Goal: Task Accomplishment & Management: Use online tool/utility

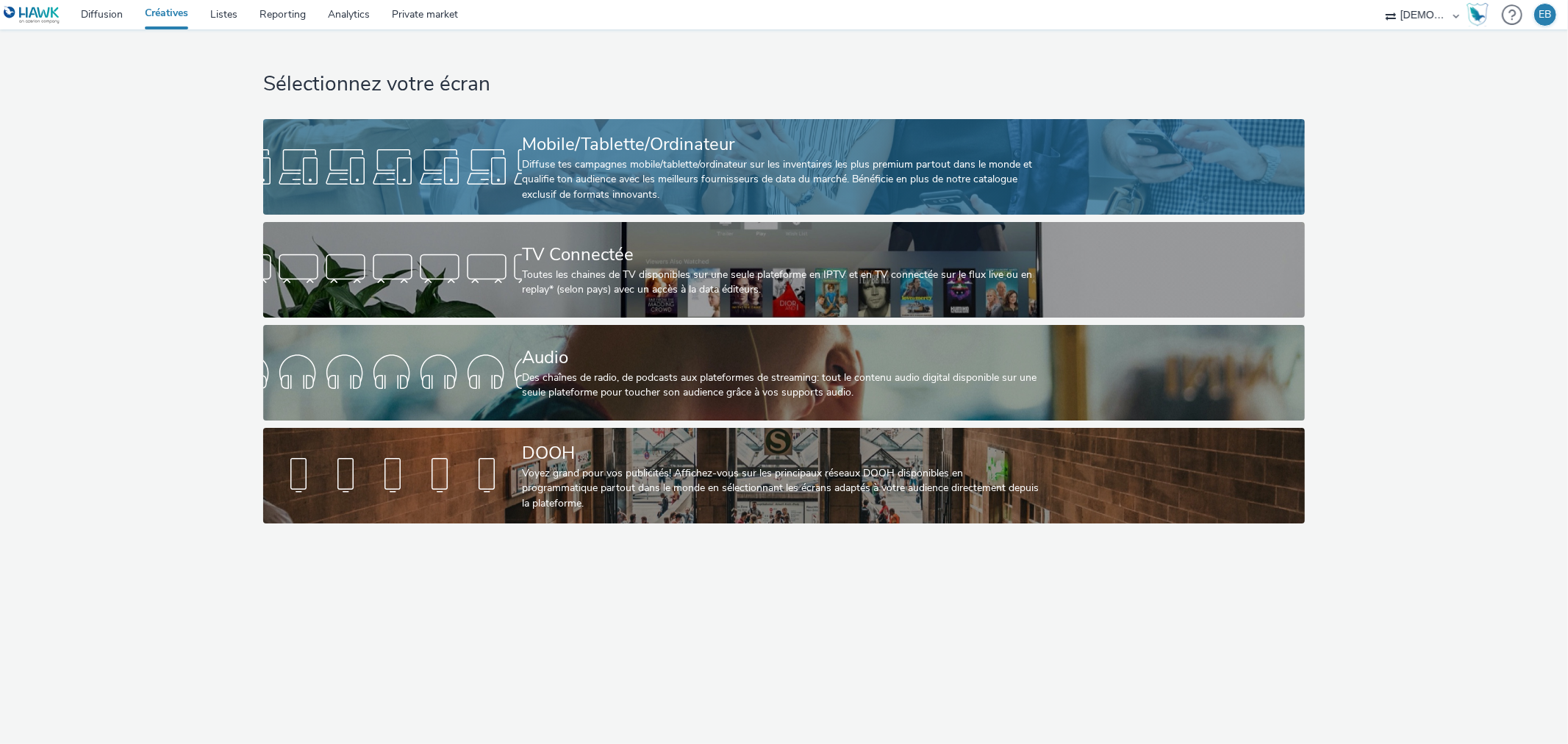
click at [745, 144] on div "Mobile/Tablette/Ordinateur" at bounding box center [781, 144] width 518 height 25
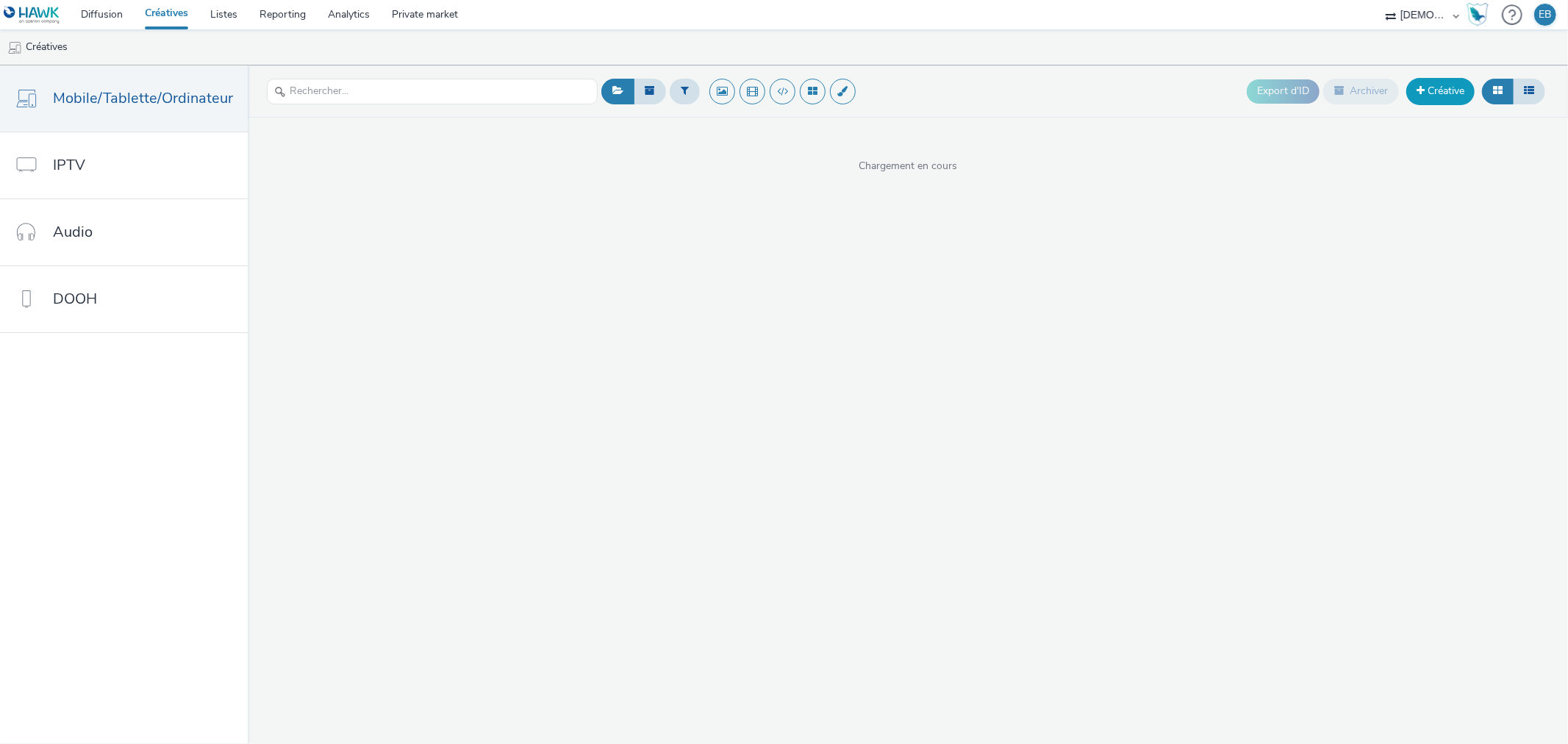
click at [1443, 87] on link "Créative" at bounding box center [1440, 91] width 68 height 26
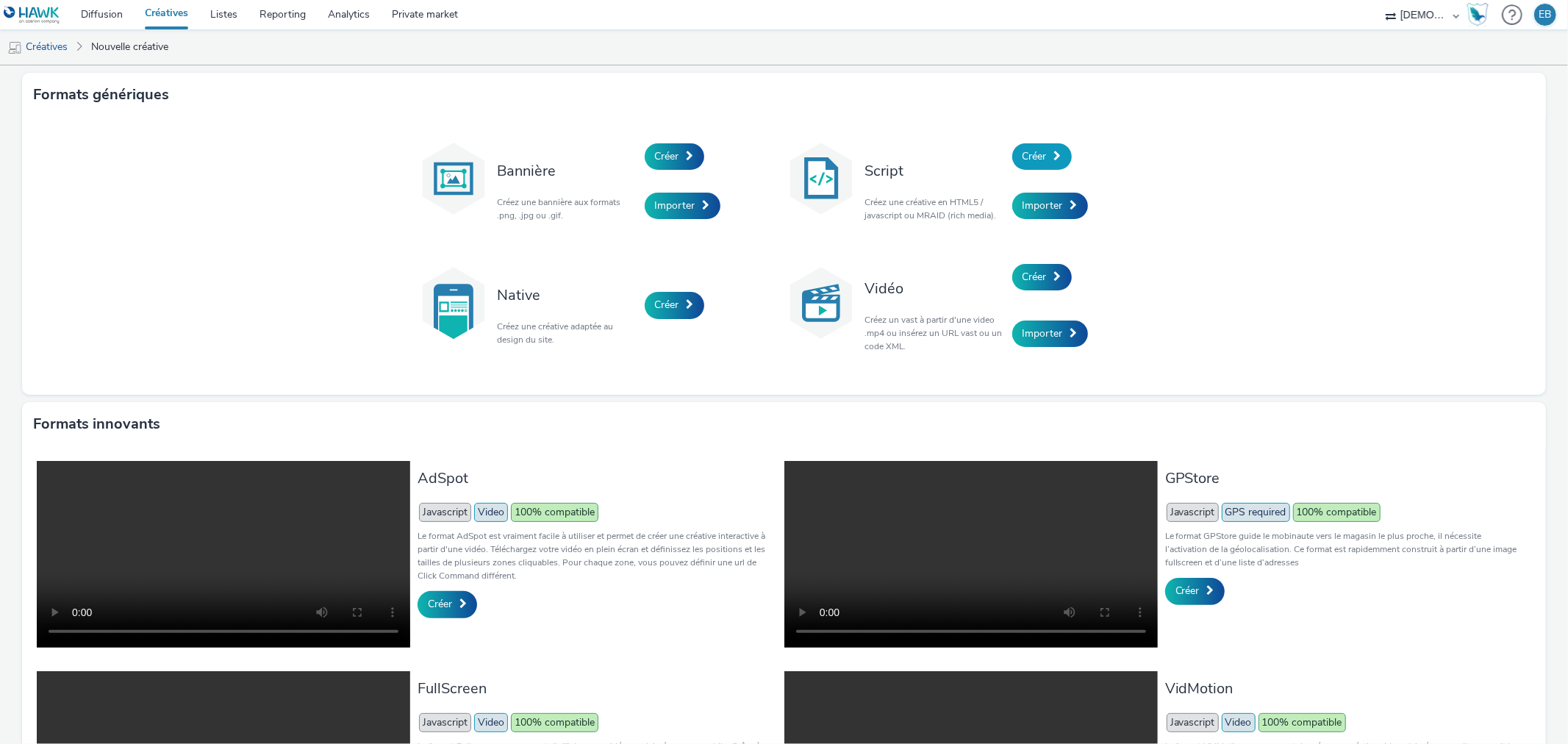
click at [1037, 149] on span "Créer" at bounding box center [1035, 156] width 25 height 14
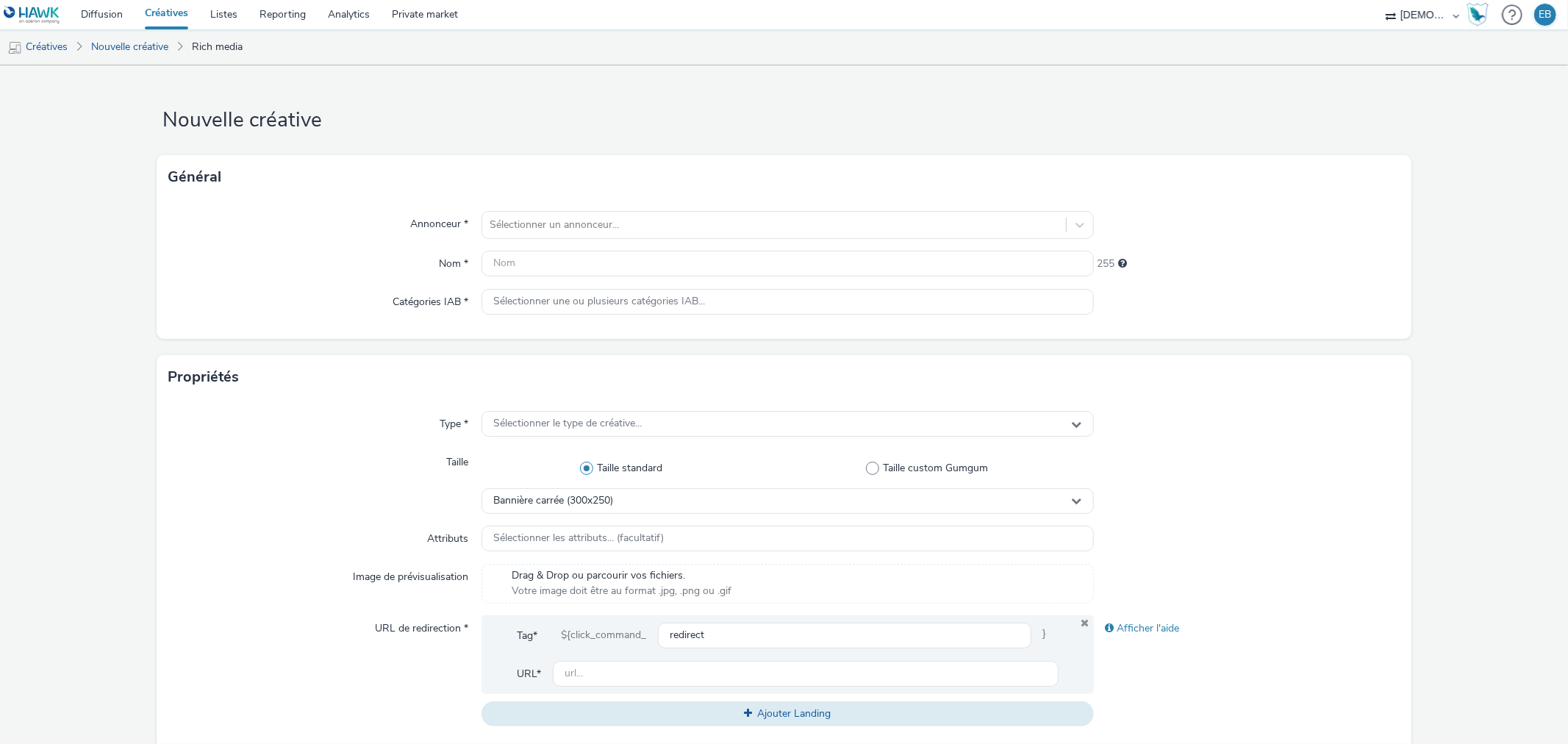
click at [458, 229] on label "Annonceur *" at bounding box center [439, 221] width 70 height 21
click at [497, 234] on div "Sélectionner un annonceur..." at bounding box center [773, 225] width 583 height 24
type input "toit fo"
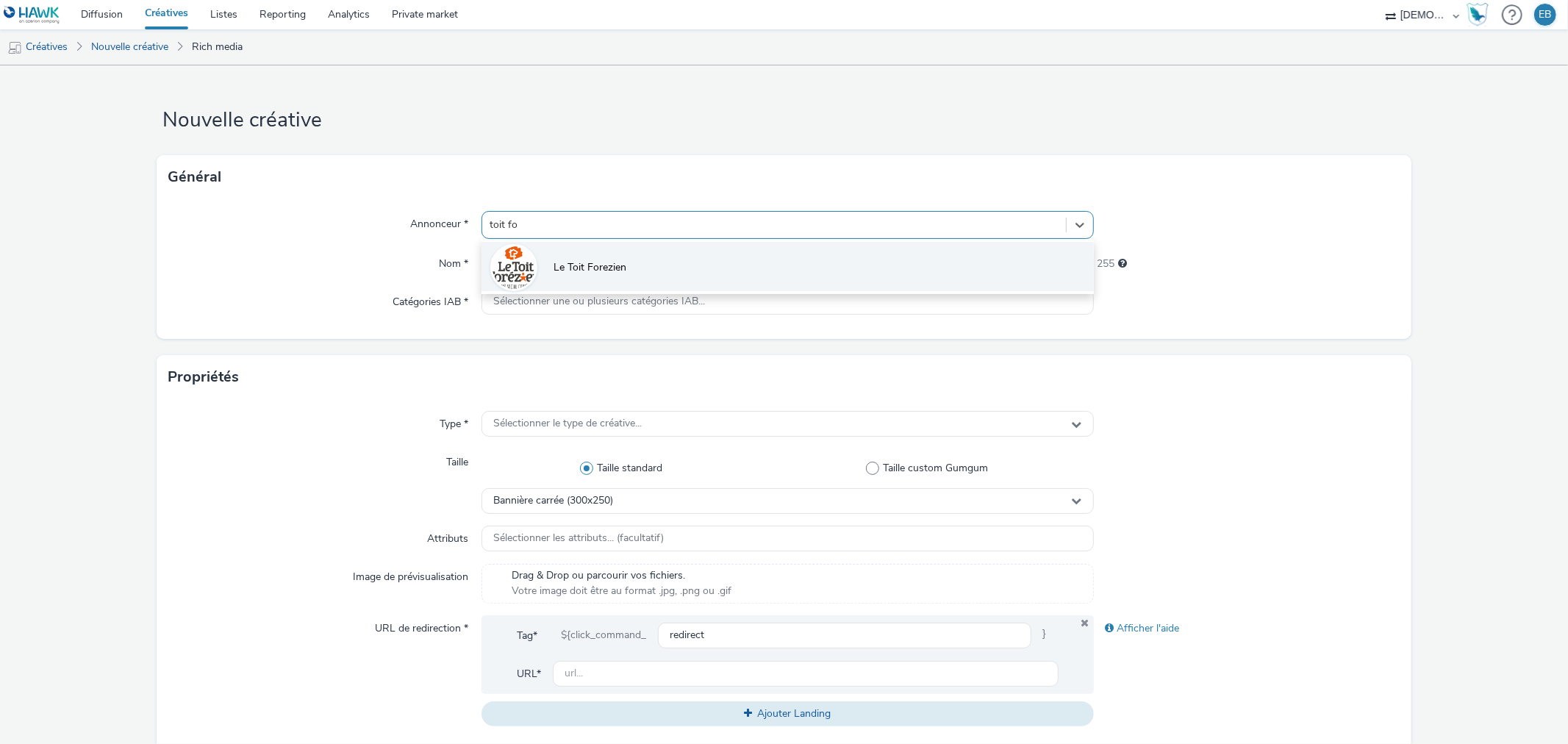
click at [676, 274] on li "Le Toit Forezien" at bounding box center [787, 267] width 612 height 49
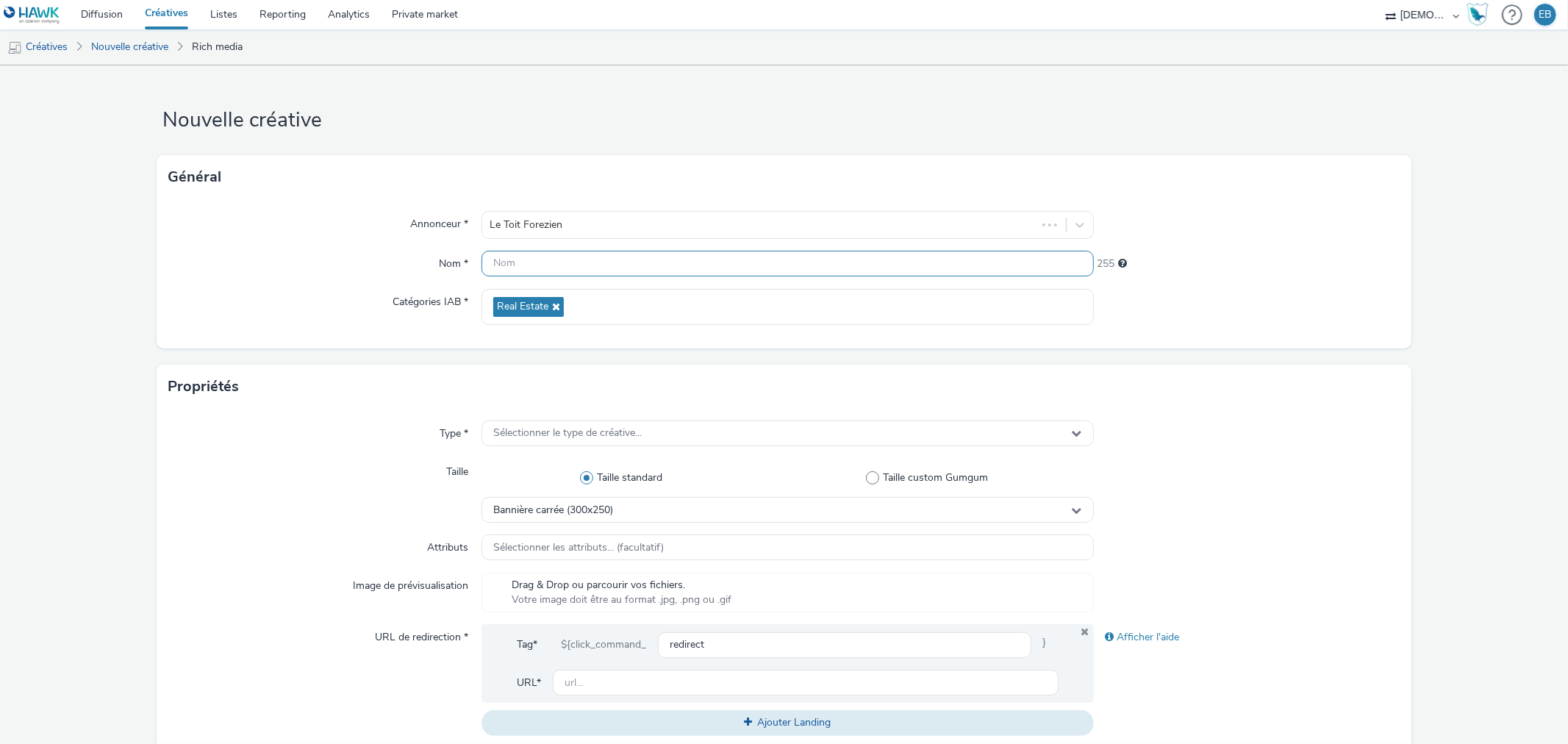
click at [508, 258] on input "text" at bounding box center [787, 263] width 612 height 25
click at [559, 276] on input "320x480_" at bounding box center [787, 263] width 612 height 25
click at [571, 255] on input "320x480_" at bounding box center [787, 263] width 612 height 25
click at [573, 273] on input "320x480_" at bounding box center [787, 263] width 612 height 25
type input "320x480_Lesterrasses"
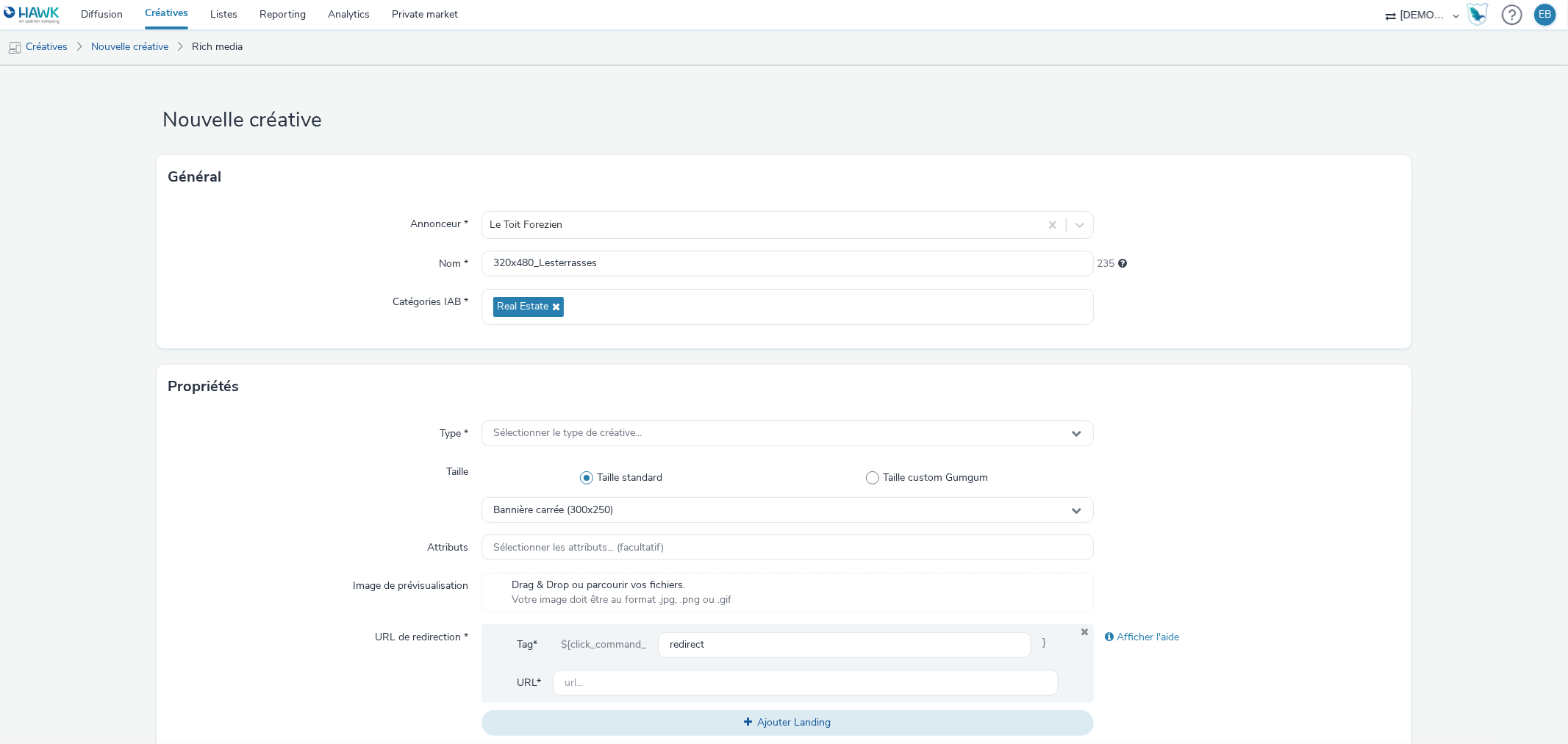
click at [1235, 343] on div "Annonceur * Le Toit Forezien Nom * 320x480_Lesterrasses 235 Catégories IAB * Re…" at bounding box center [784, 274] width 1254 height 149
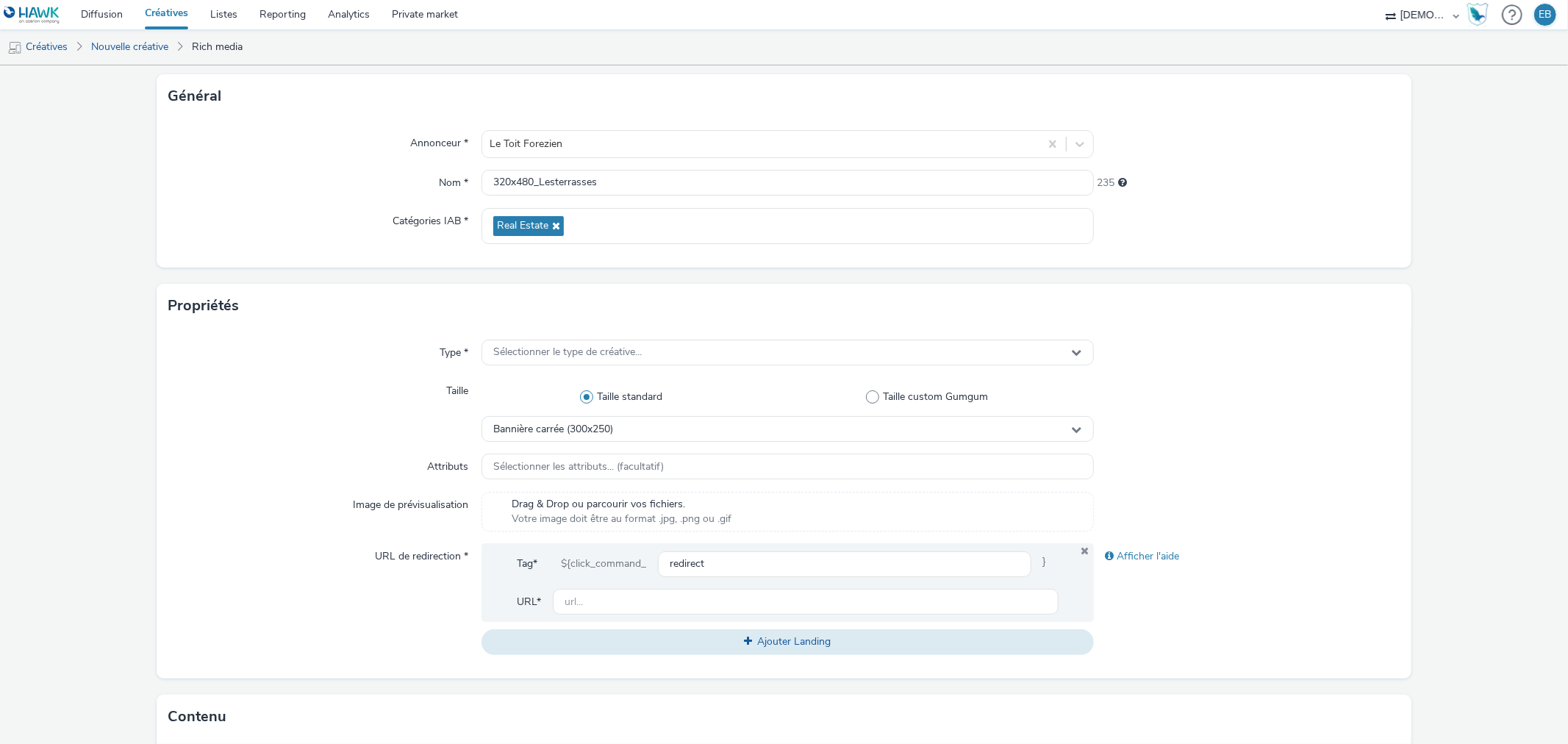
scroll to position [245, 0]
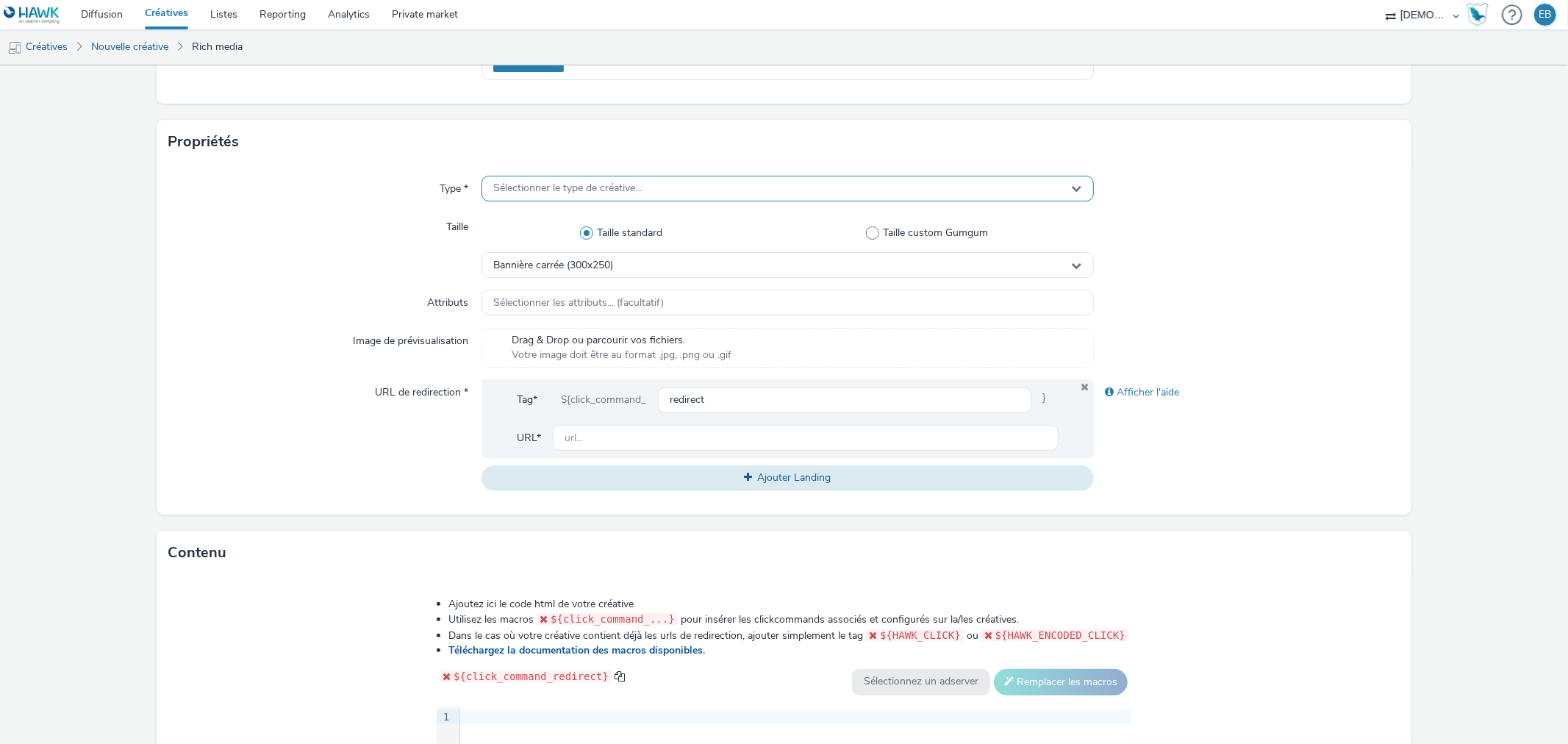
click at [585, 192] on span "Sélectionner le type de créative..." at bounding box center [567, 188] width 149 height 12
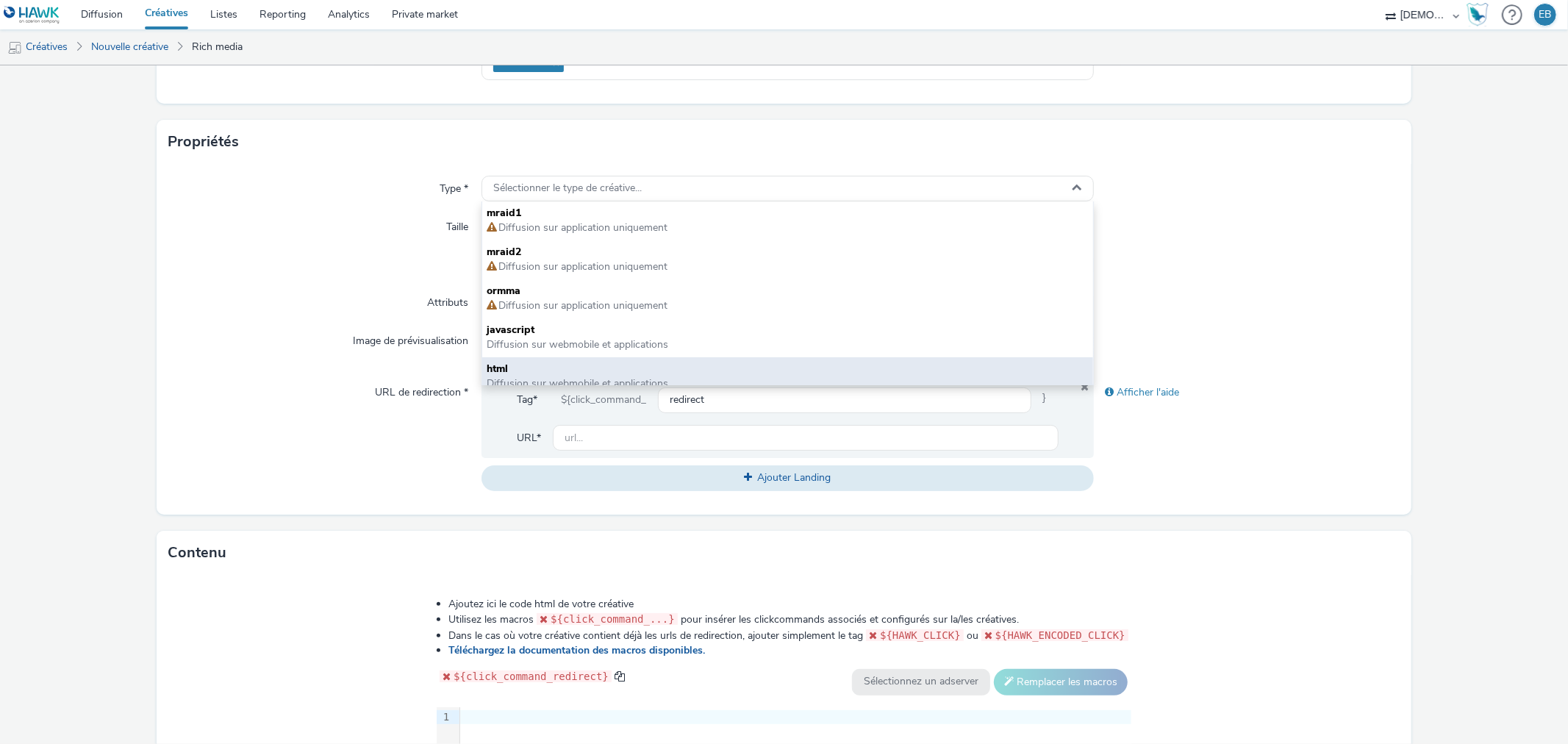
click at [510, 357] on div "html Diffusion sur webmobile et applications" at bounding box center [786, 376] width 610 height 39
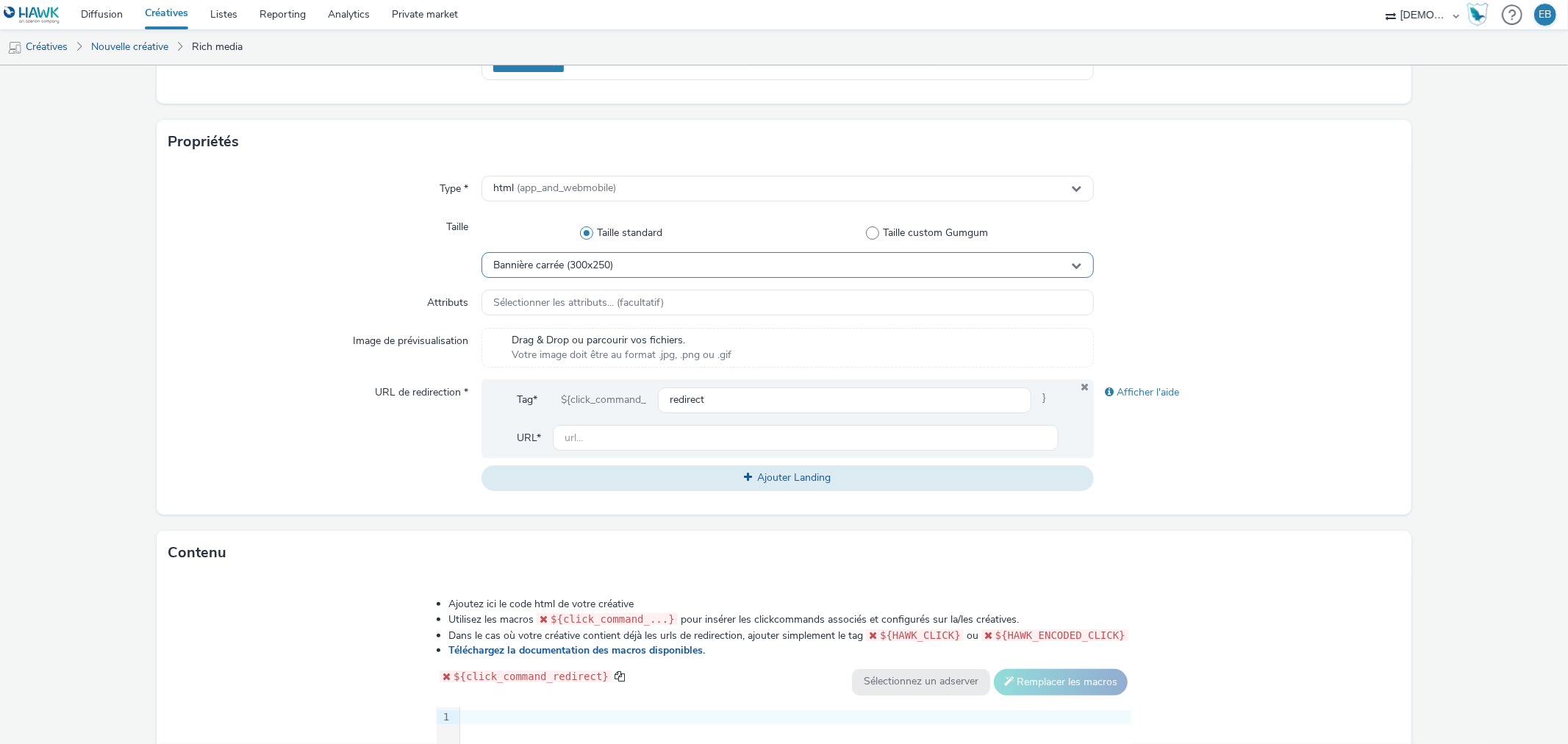
click at [618, 260] on div "Bannière carrée (300x250)" at bounding box center [787, 264] width 612 height 25
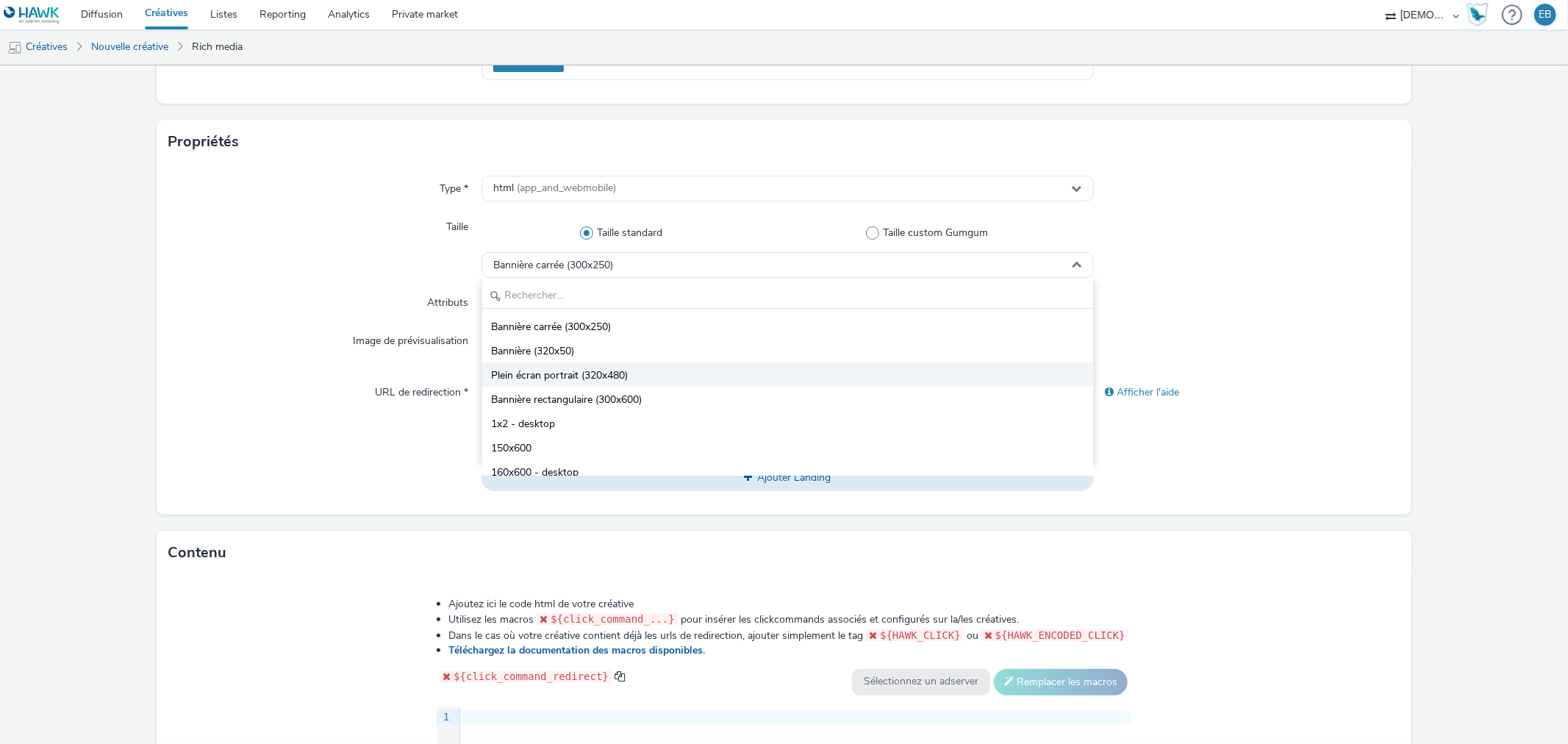
click at [596, 379] on span "Plein écran portrait (320x480)" at bounding box center [559, 376] width 137 height 15
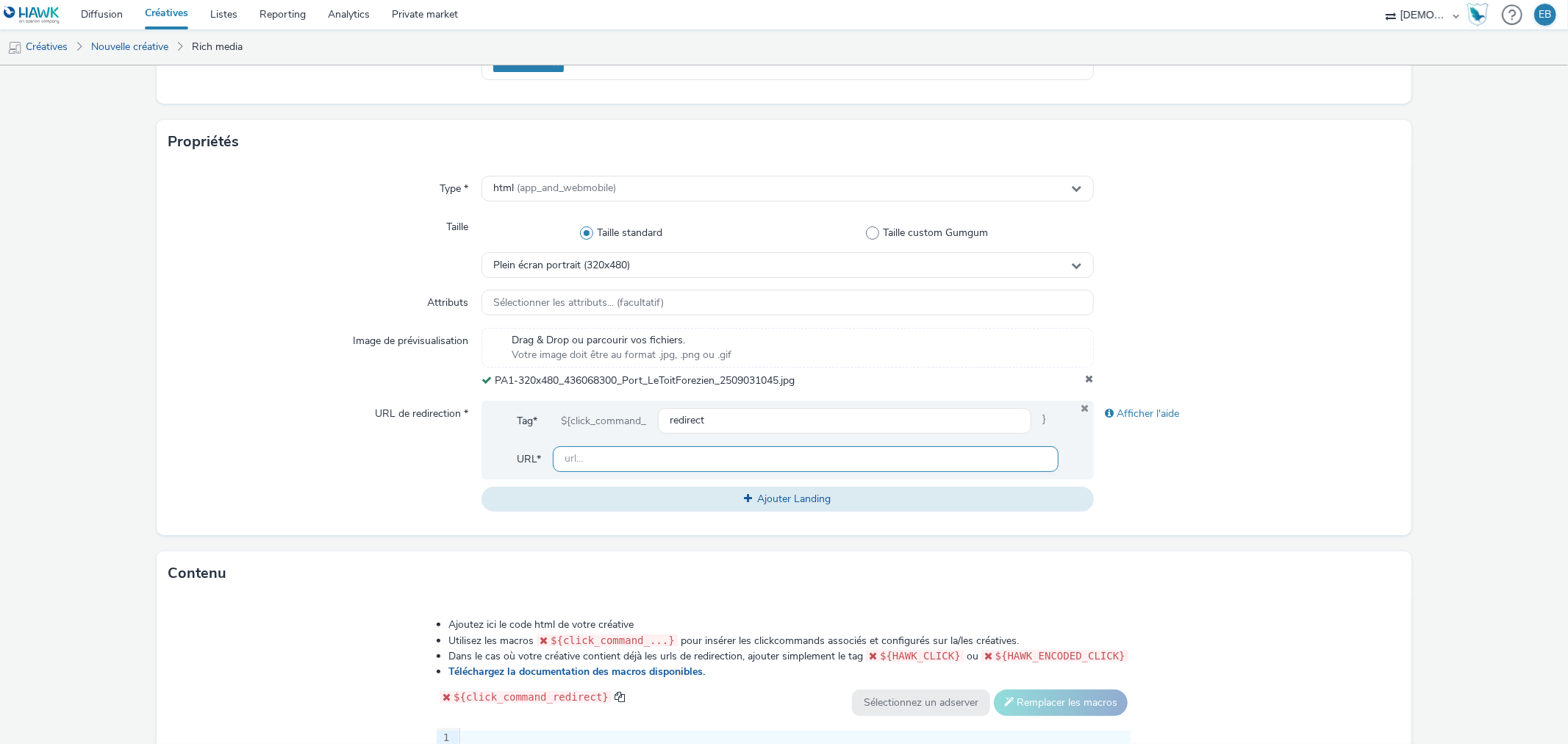
click at [642, 465] on input "text" at bounding box center [805, 459] width 505 height 25
paste input "[URL][DOMAIN_NAME]"
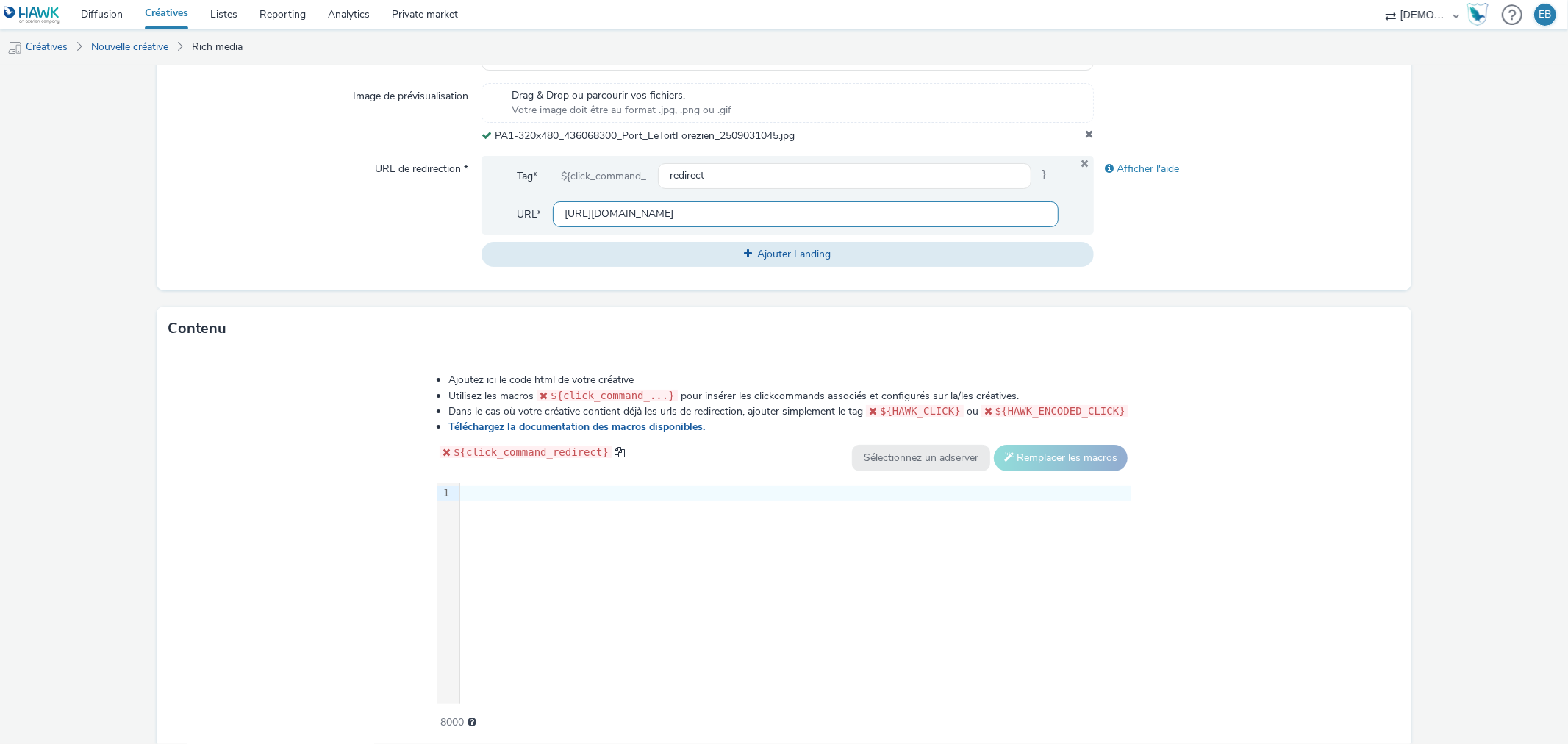
type input "[URL][DOMAIN_NAME]"
click at [627, 503] on div "9 1 ›" at bounding box center [784, 593] width 695 height 221
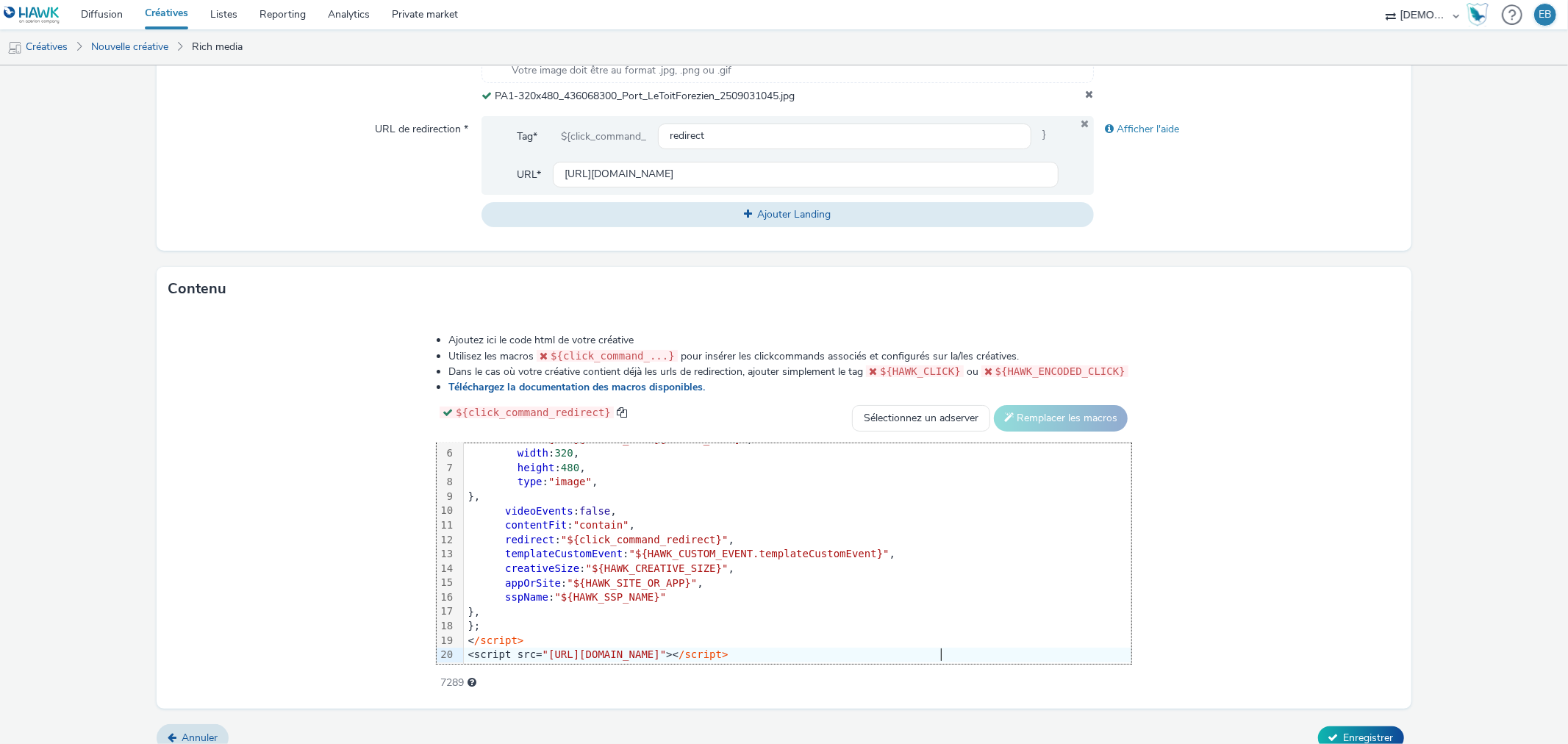
scroll to position [547, 0]
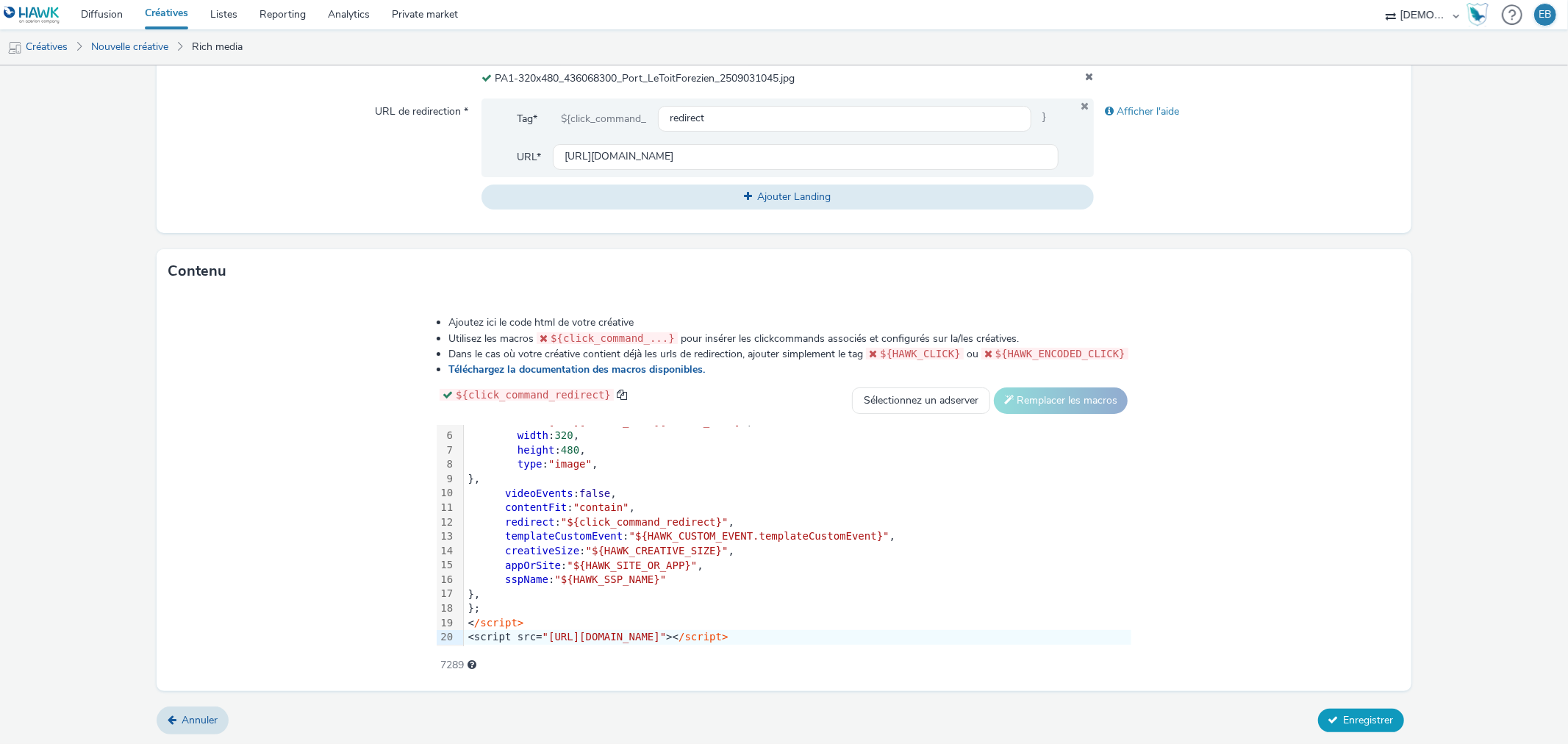
click at [1332, 721] on button "Enregistrer" at bounding box center [1361, 720] width 86 height 24
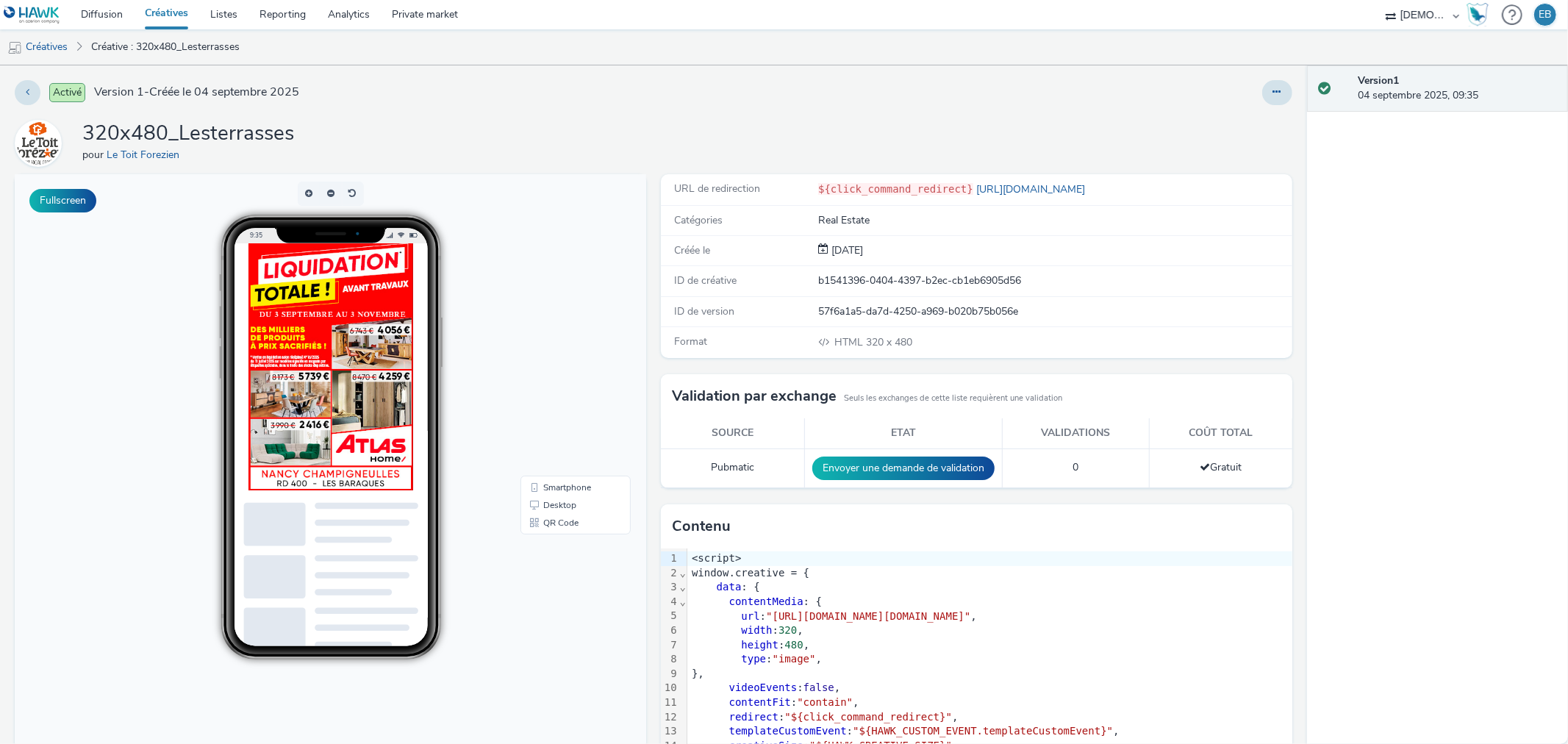
click at [1291, 121] on div "Activé Version 1 - Créée le 04 septembre 2025 320x480_Lesterrasses pour Le Toit…" at bounding box center [653, 405] width 1307 height 679
click at [1277, 99] on div at bounding box center [1277, 93] width 30 height 25
click at [1263, 95] on button at bounding box center [1277, 93] width 30 height 25
click at [1253, 112] on link "Modifier" at bounding box center [1237, 122] width 110 height 30
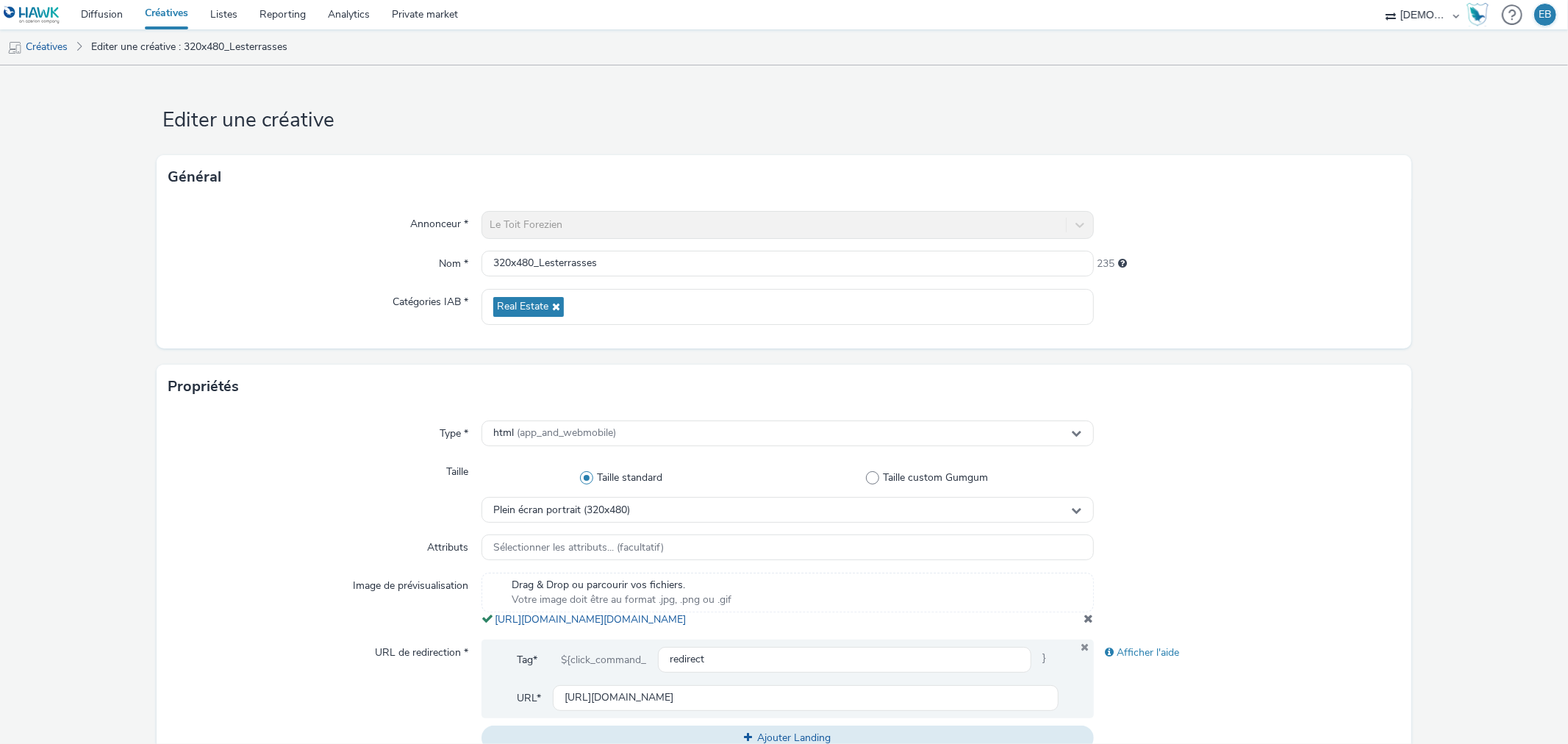
scroll to position [489, 0]
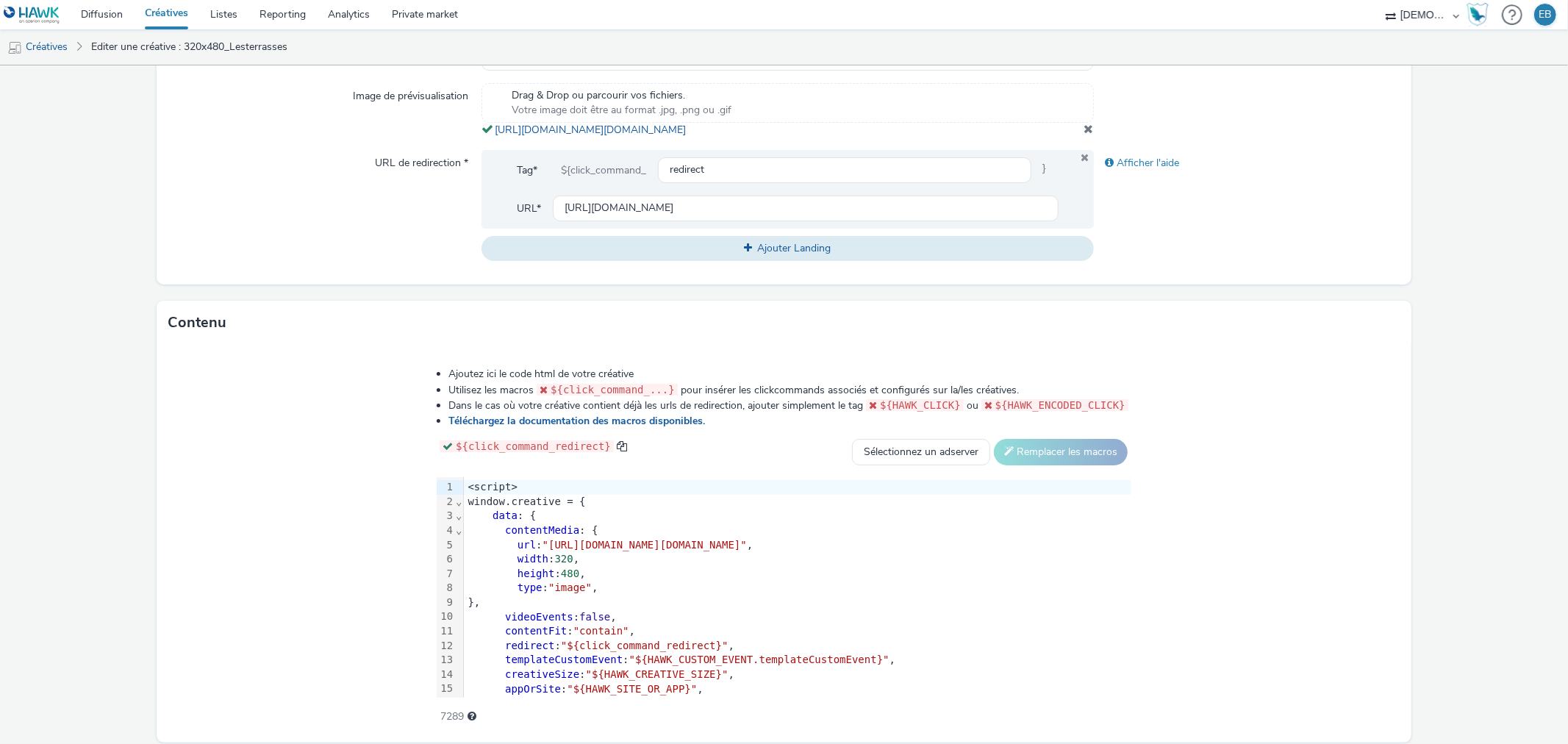
drag, startPoint x: 828, startPoint y: 145, endPoint x: 488, endPoint y: 128, distance: 340.4
click at [488, 128] on div "Drag & Drop ou parcourir vos fichiers. Votre image doit être au format .jpg, .p…" at bounding box center [787, 110] width 612 height 54
copy span "[URL][DOMAIN_NAME][DOMAIN_NAME]"
drag, startPoint x: 371, startPoint y: 553, endPoint x: 1270, endPoint y: 563, distance: 899.1
click at [747, 551] on span ""[URL][DOMAIN_NAME][DOMAIN_NAME]"" at bounding box center [644, 544] width 204 height 11
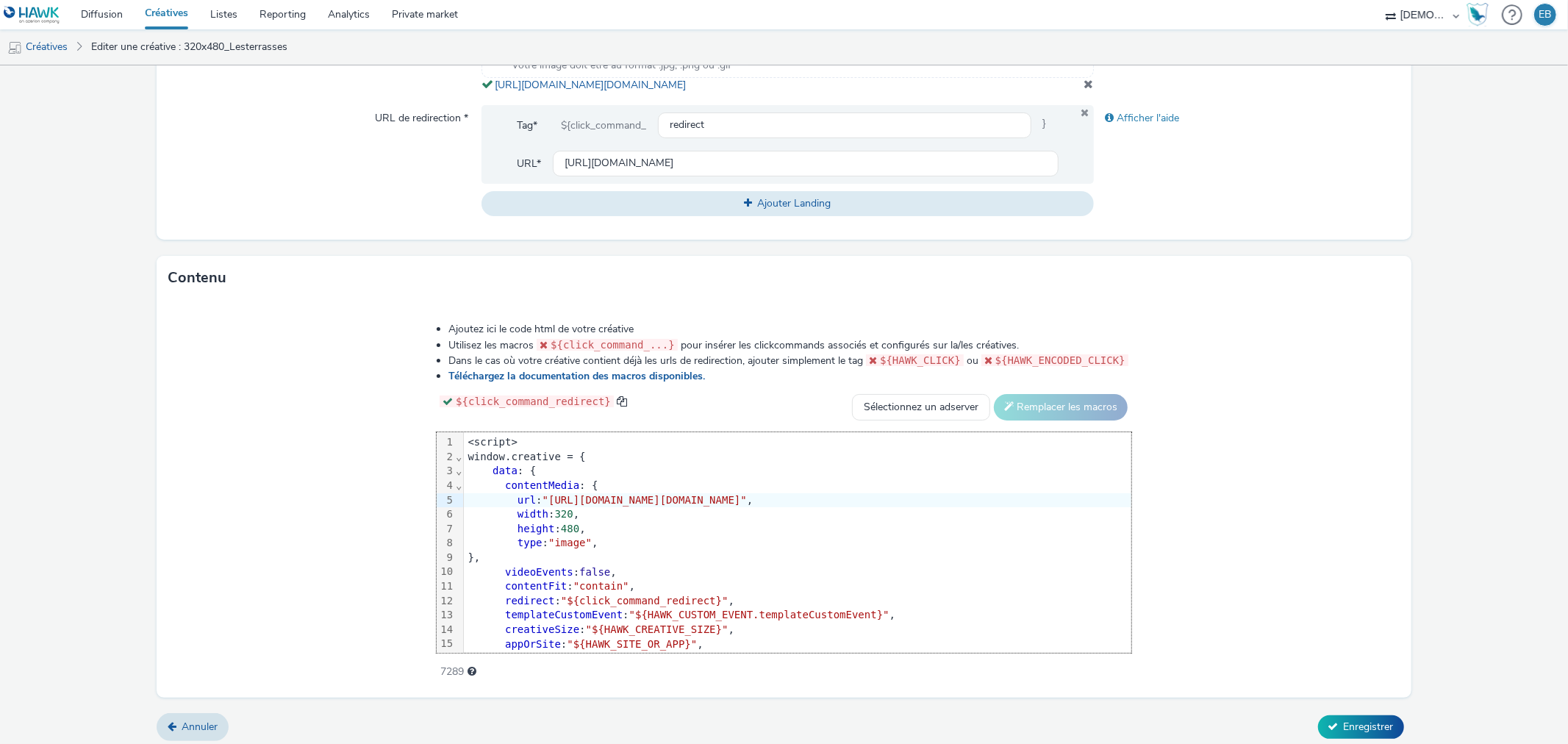
scroll to position [556, 0]
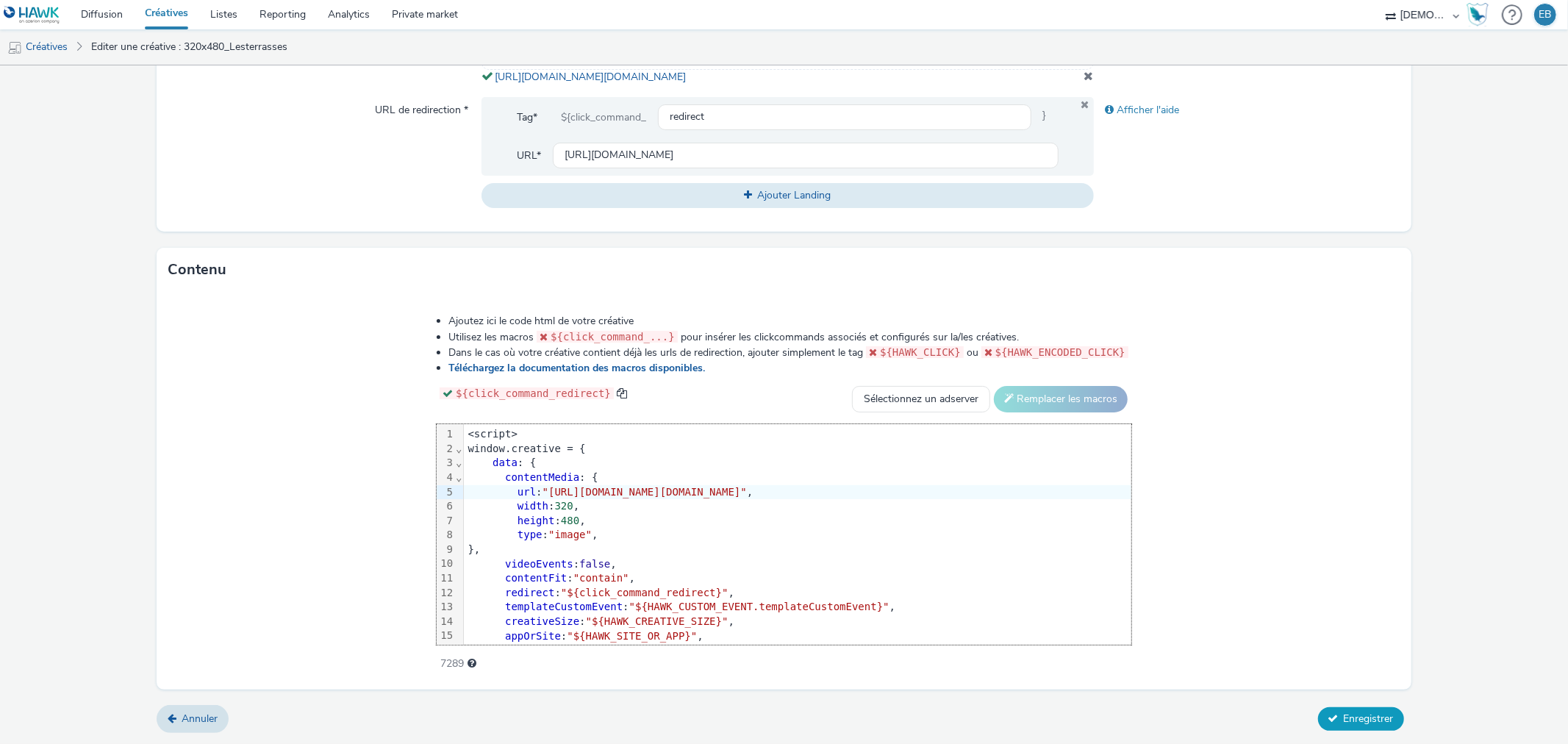
click at [1328, 721] on icon at bounding box center [1333, 719] width 11 height 11
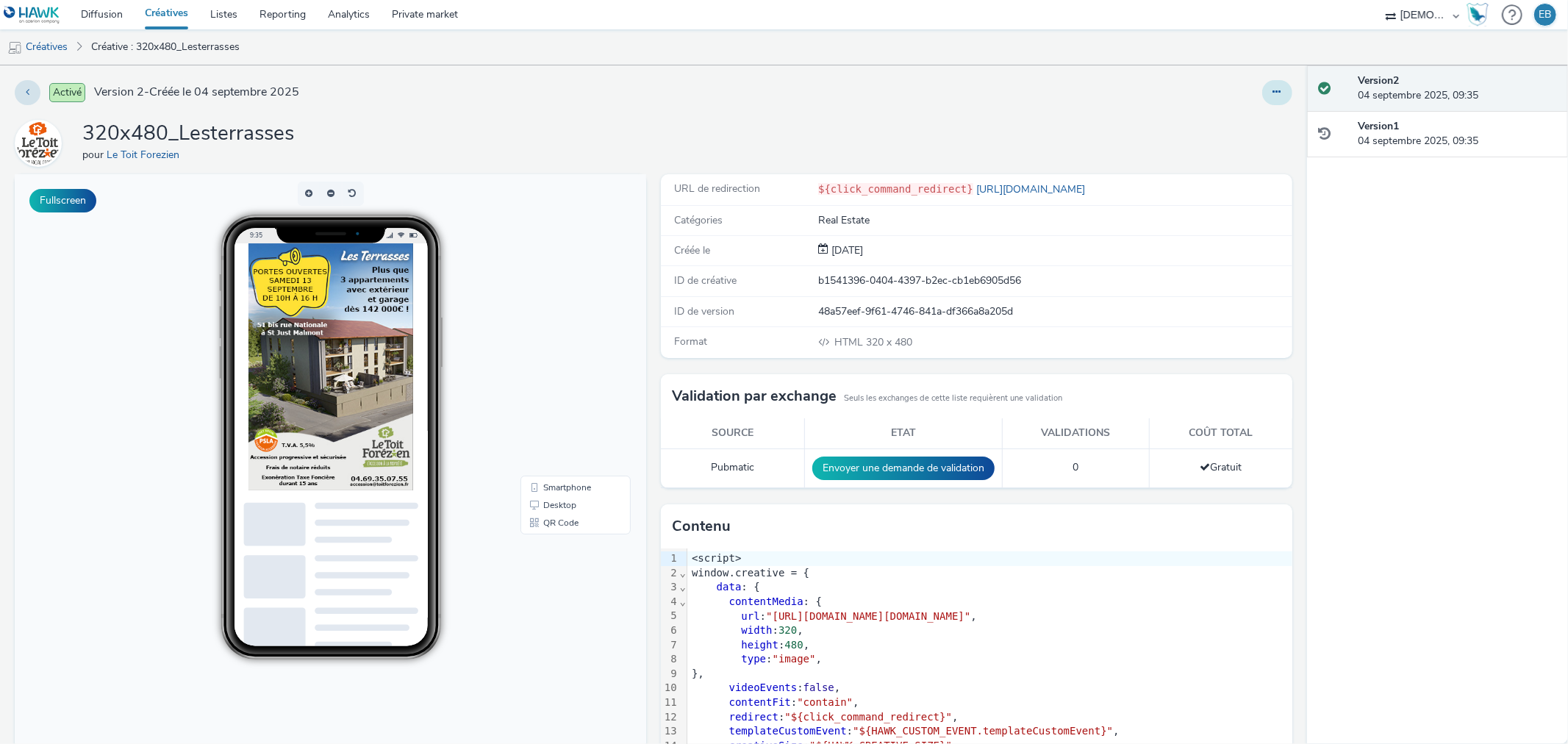
click at [1263, 104] on button at bounding box center [1277, 93] width 30 height 25
click at [1234, 117] on link "Modifier" at bounding box center [1237, 122] width 110 height 30
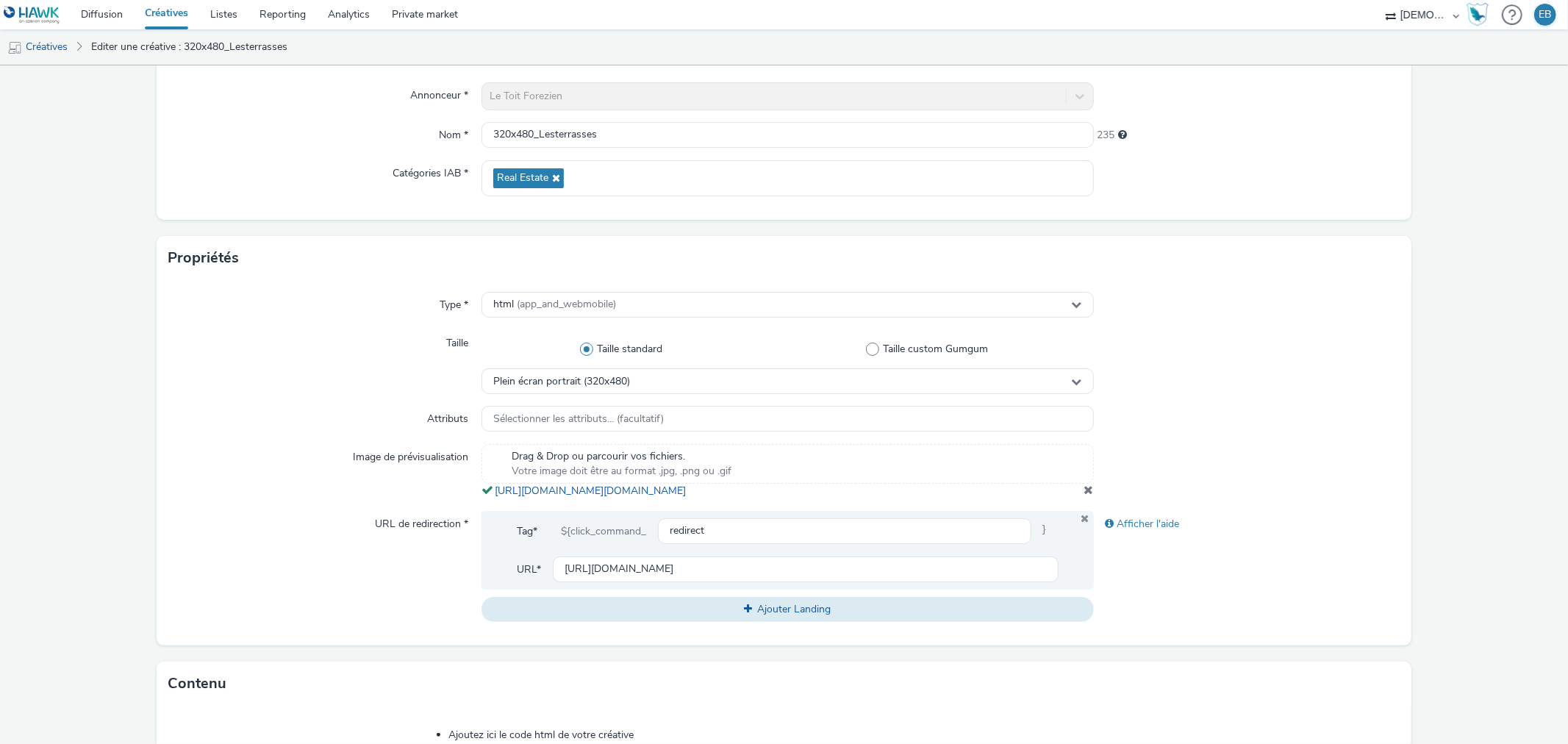
scroll to position [362, 0]
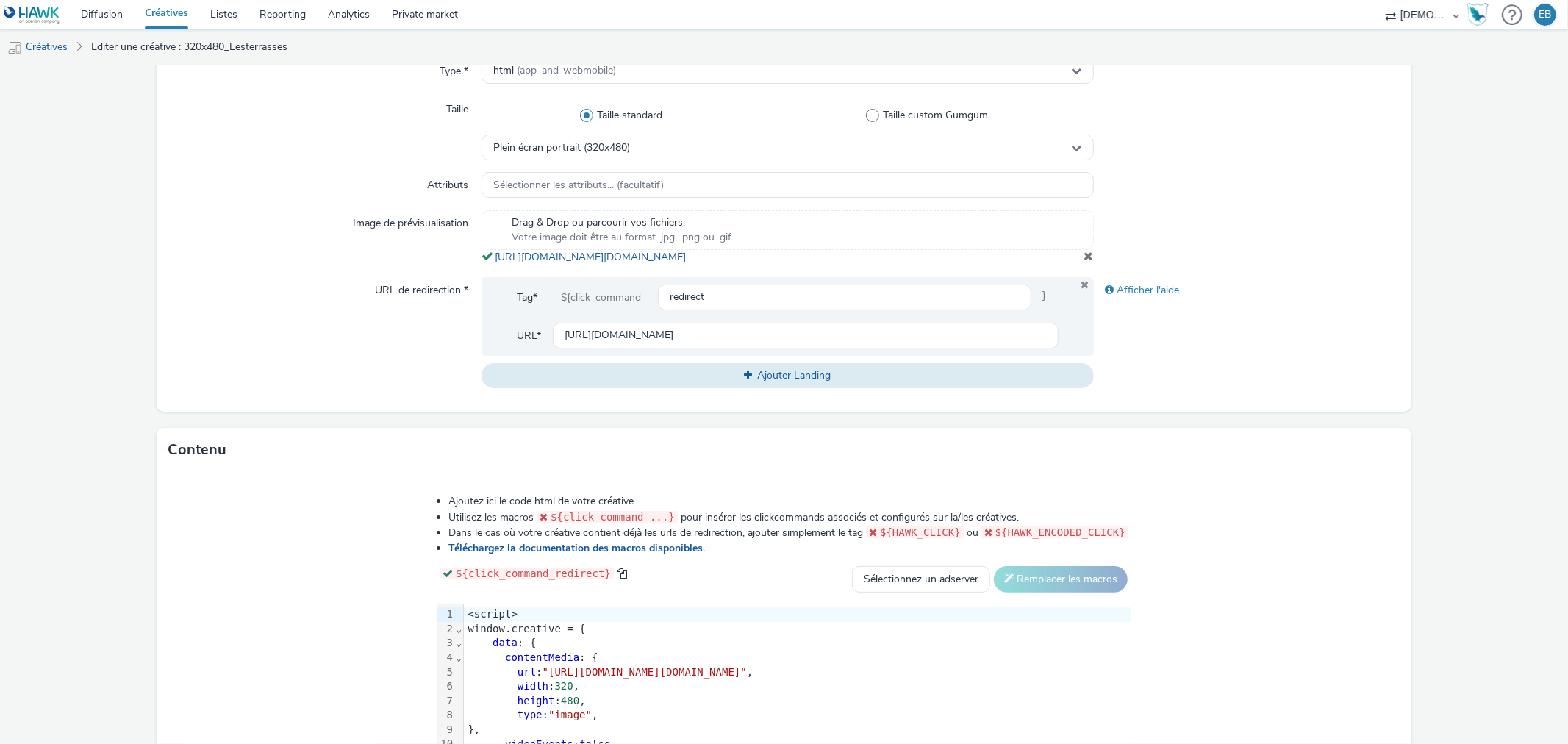
drag, startPoint x: 837, startPoint y: 272, endPoint x: 488, endPoint y: 261, distance: 349.2
click at [488, 261] on div "Drag & Drop ou parcourir vos fichiers. Votre image doit être au format .jpg, .p…" at bounding box center [787, 237] width 612 height 54
copy span "[URL][DOMAIN_NAME][DOMAIN_NAME]"
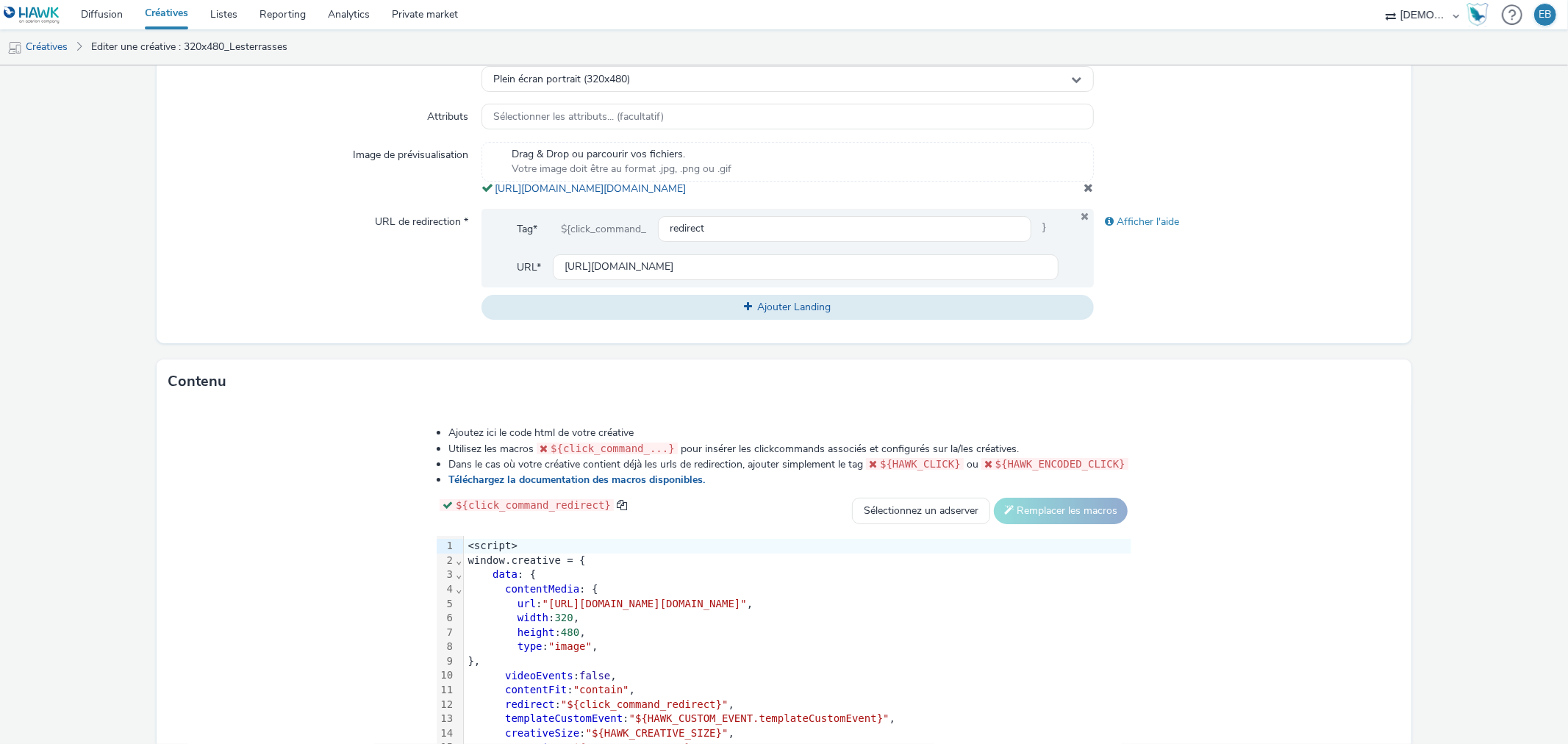
scroll to position [526, 0]
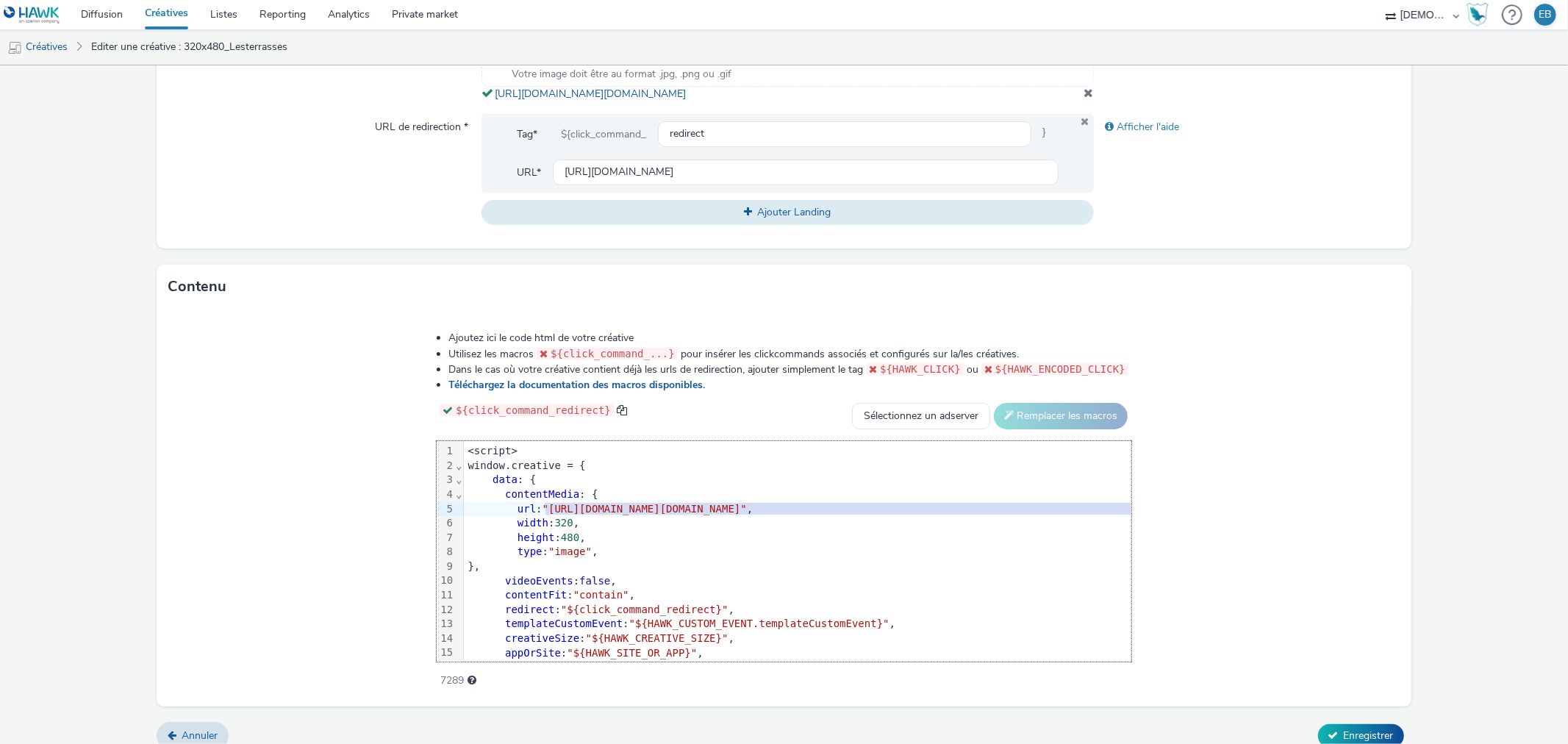
drag, startPoint x: 369, startPoint y: 518, endPoint x: 1269, endPoint y: 519, distance: 900.0
click at [747, 515] on span ""[URL][DOMAIN_NAME][DOMAIN_NAME]"" at bounding box center [644, 509] width 204 height 11
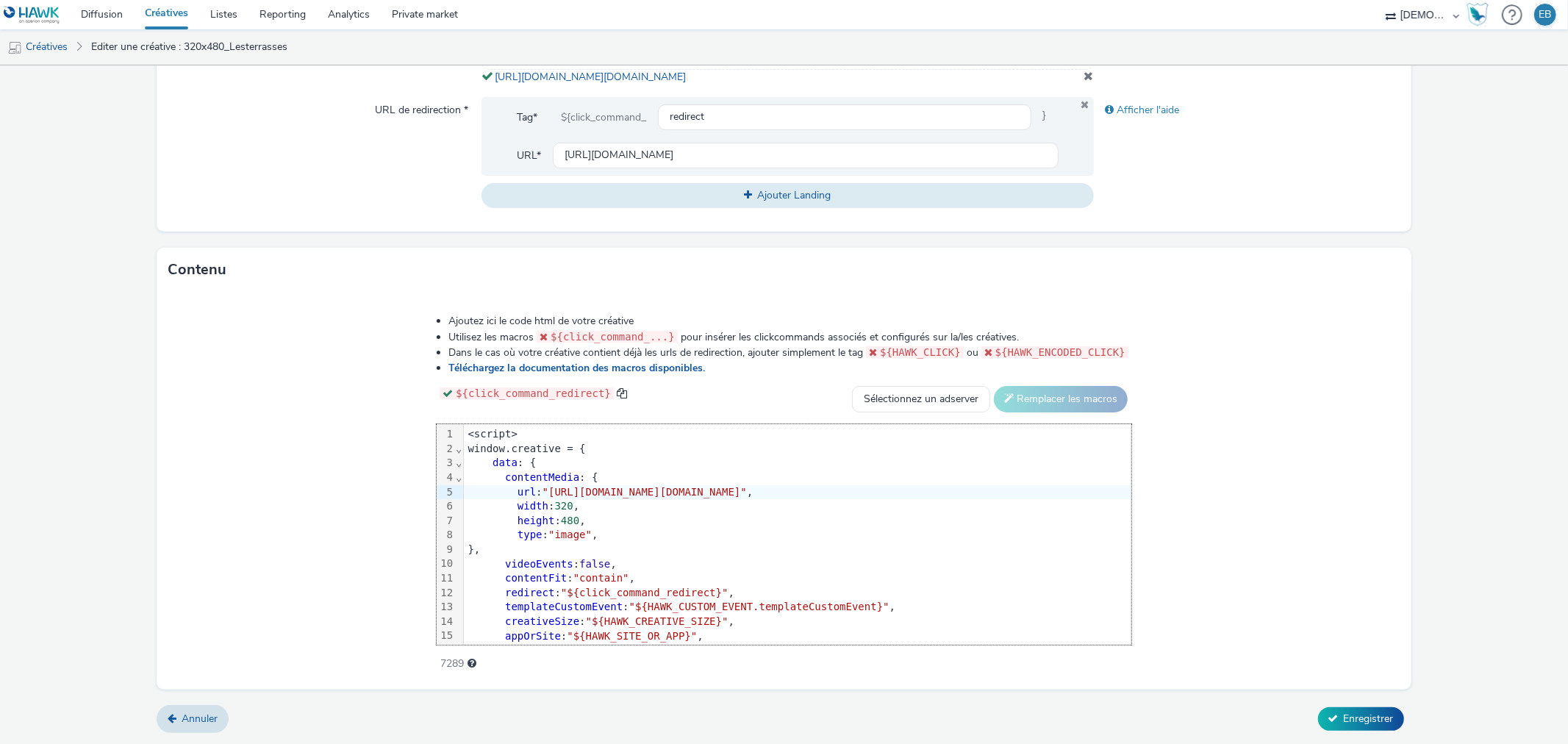
scroll to position [556, 0]
click at [1318, 707] on button "Enregistrer" at bounding box center [1361, 719] width 86 height 24
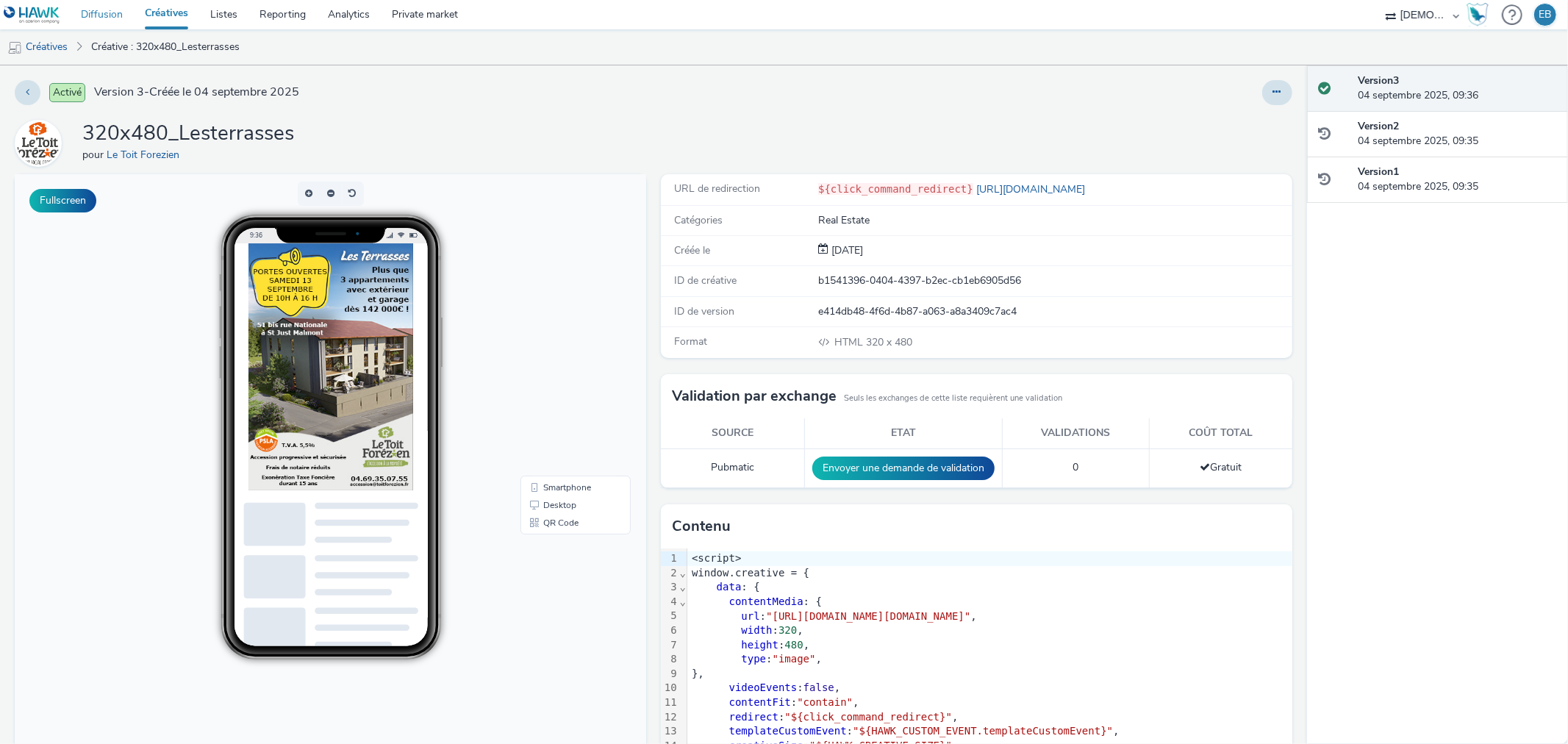
click at [110, 13] on link "Diffusion" at bounding box center [102, 15] width 64 height 30
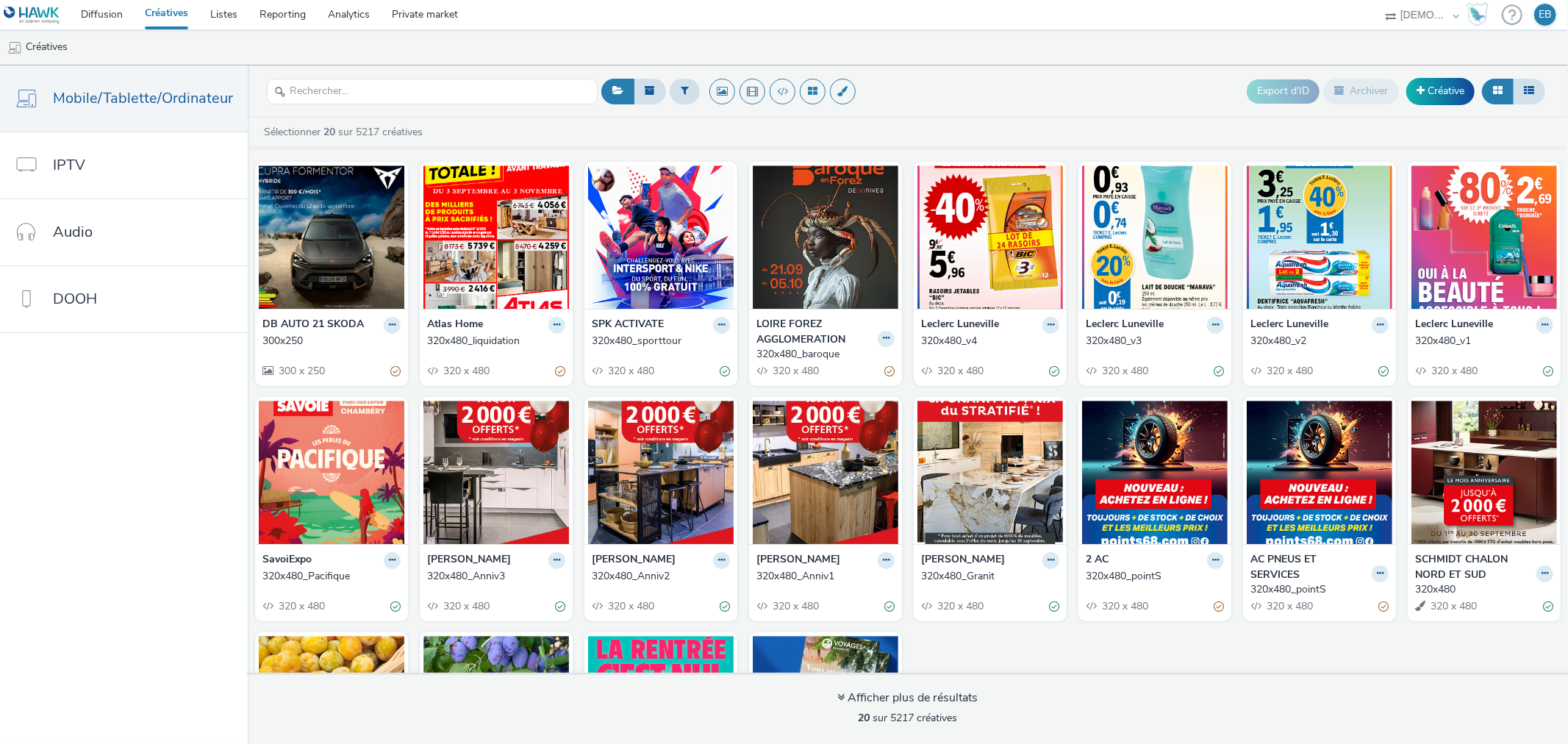
click at [548, 333] on button at bounding box center [557, 325] width 17 height 17
click at [475, 349] on link "Modifier" at bounding box center [510, 351] width 110 height 30
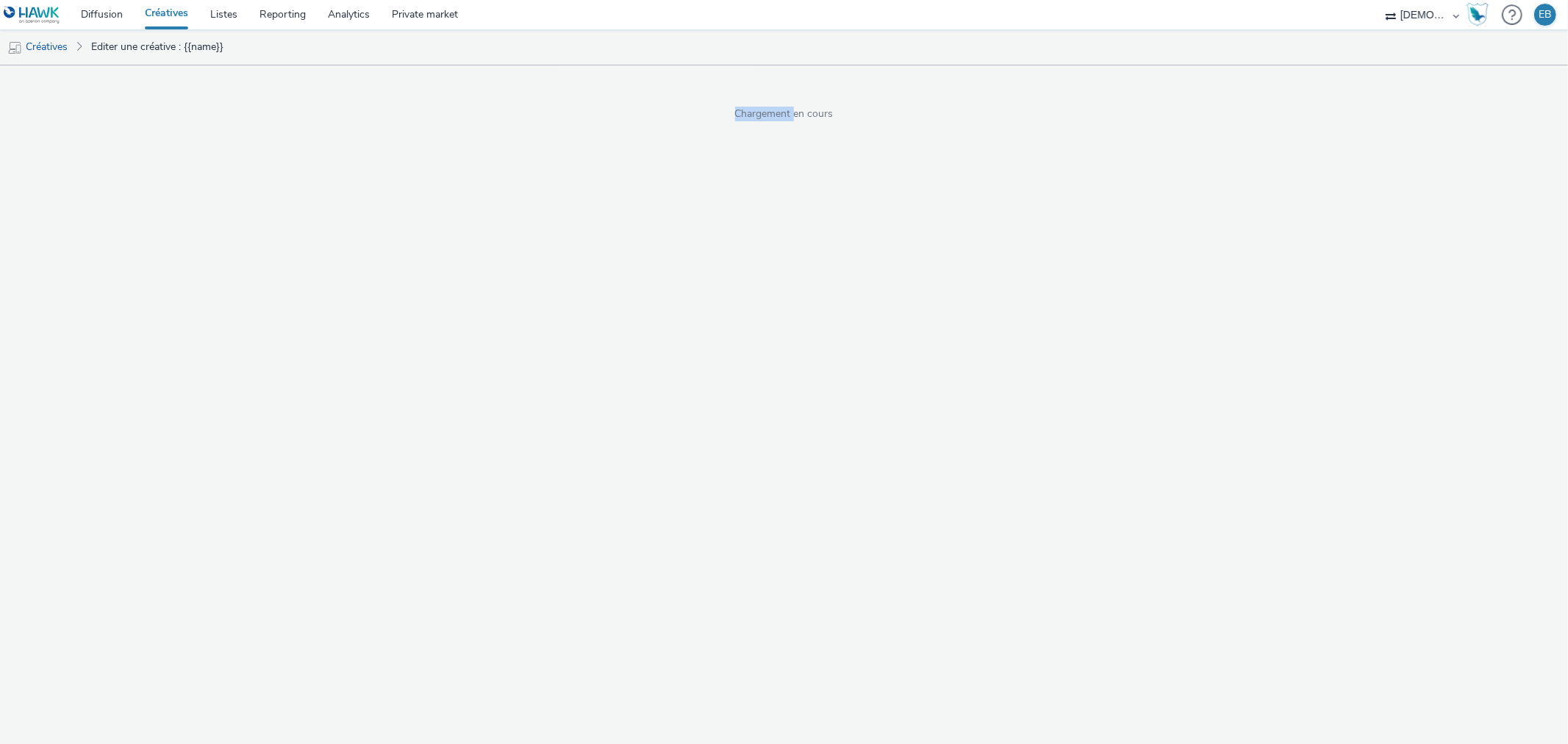
click at [475, 349] on div "Chargement en cours" at bounding box center [784, 441] width 1568 height 679
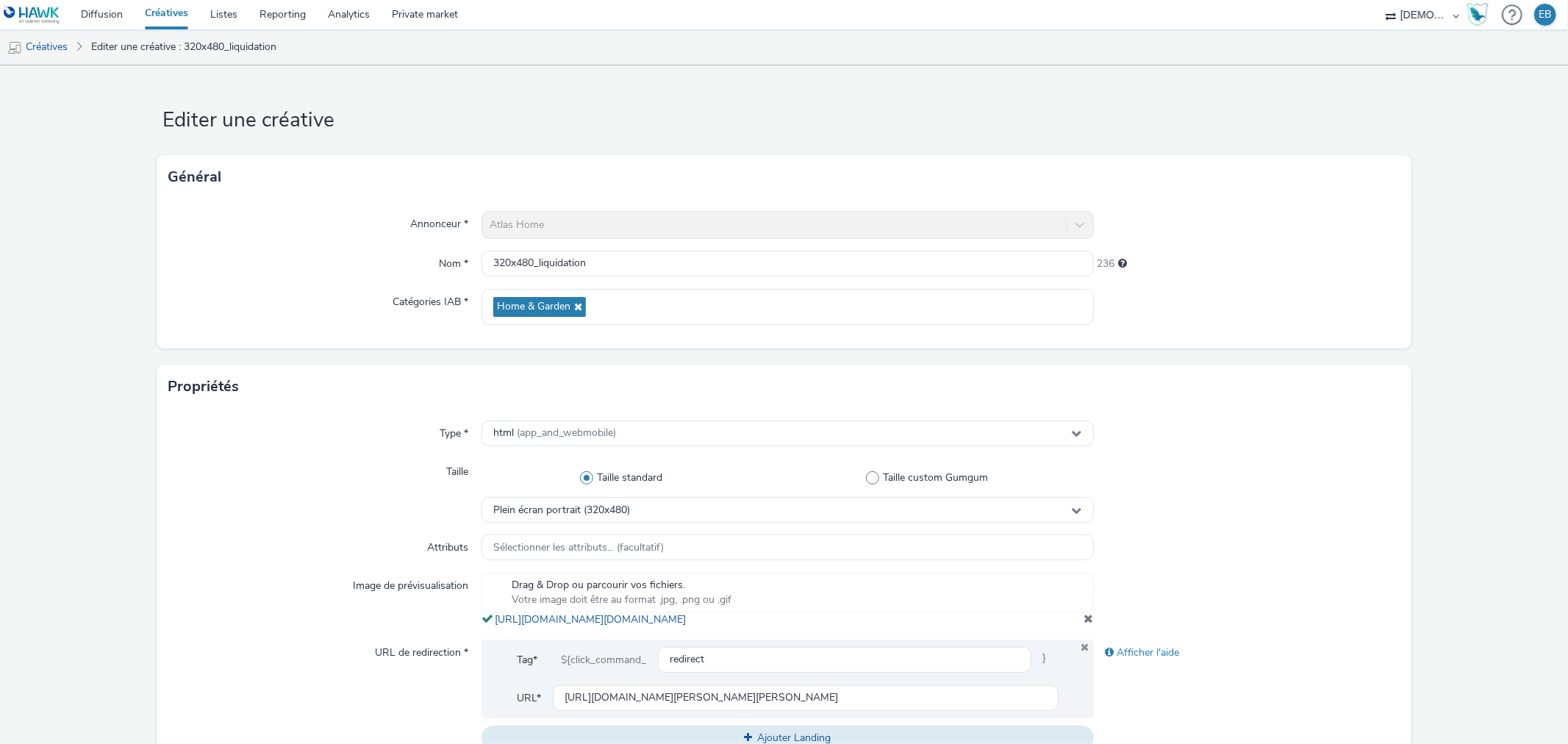
click at [156, 6] on link "Créatives" at bounding box center [167, 15] width 66 height 30
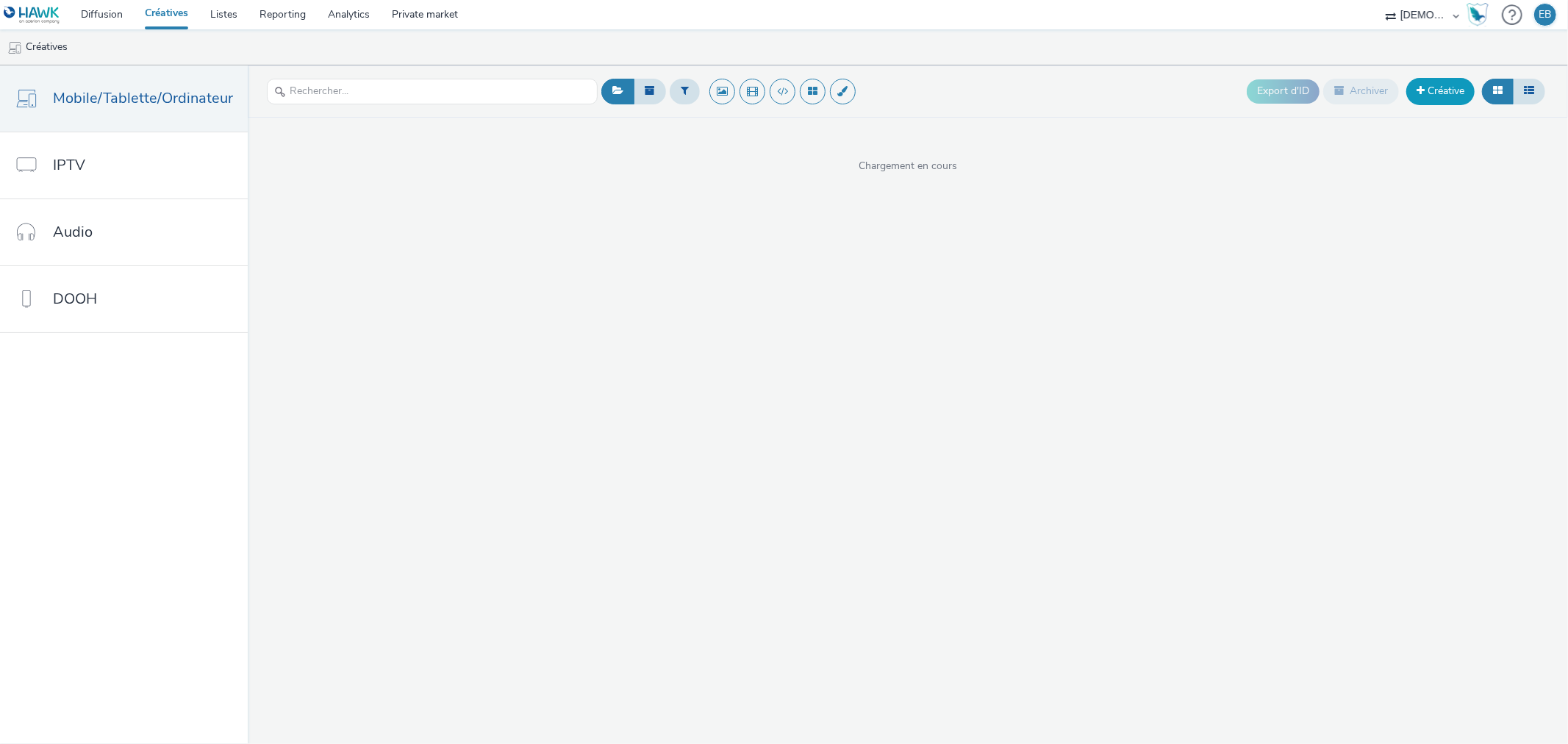
click at [1424, 99] on link "Créative" at bounding box center [1440, 91] width 68 height 26
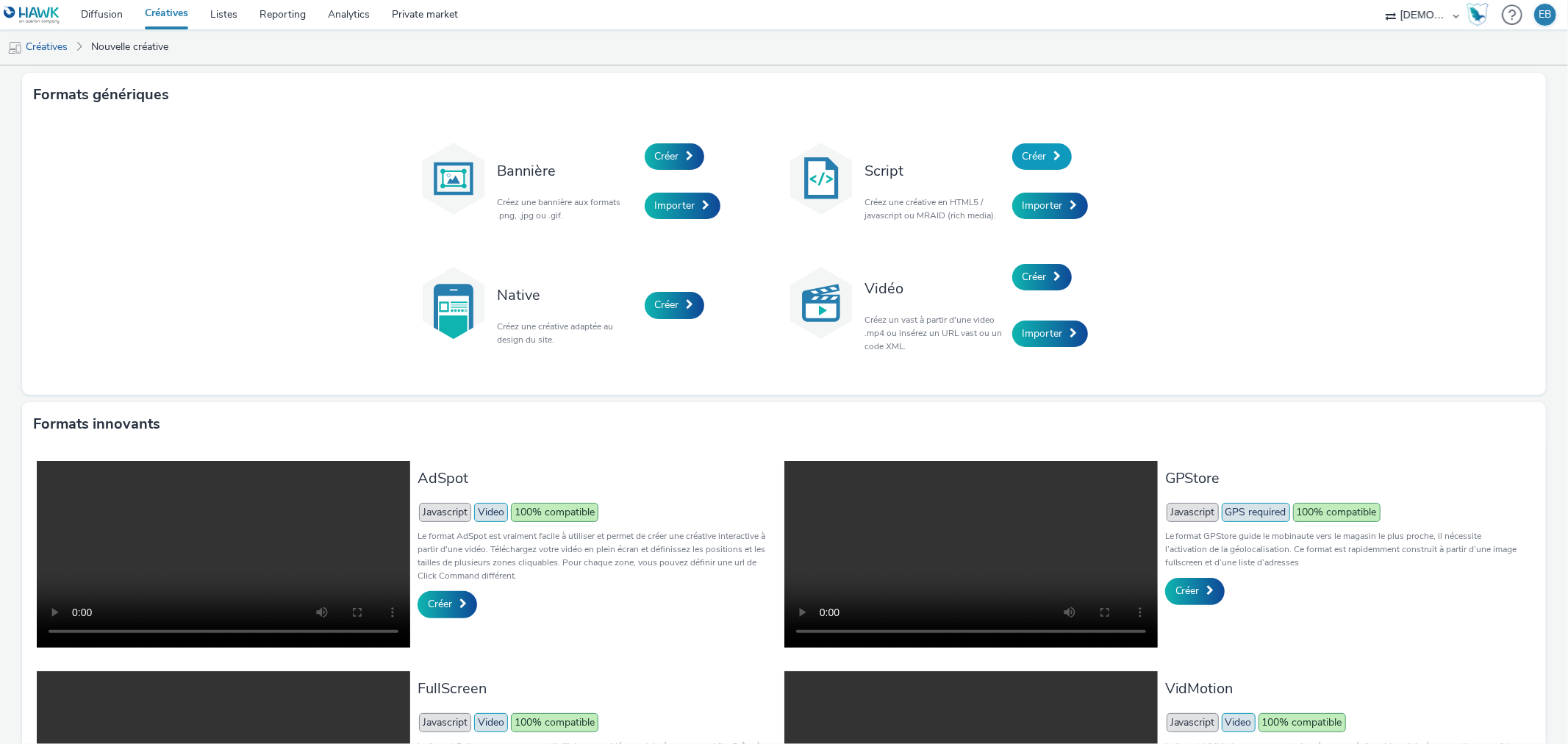
click at [1044, 145] on link "Créer" at bounding box center [1042, 157] width 60 height 26
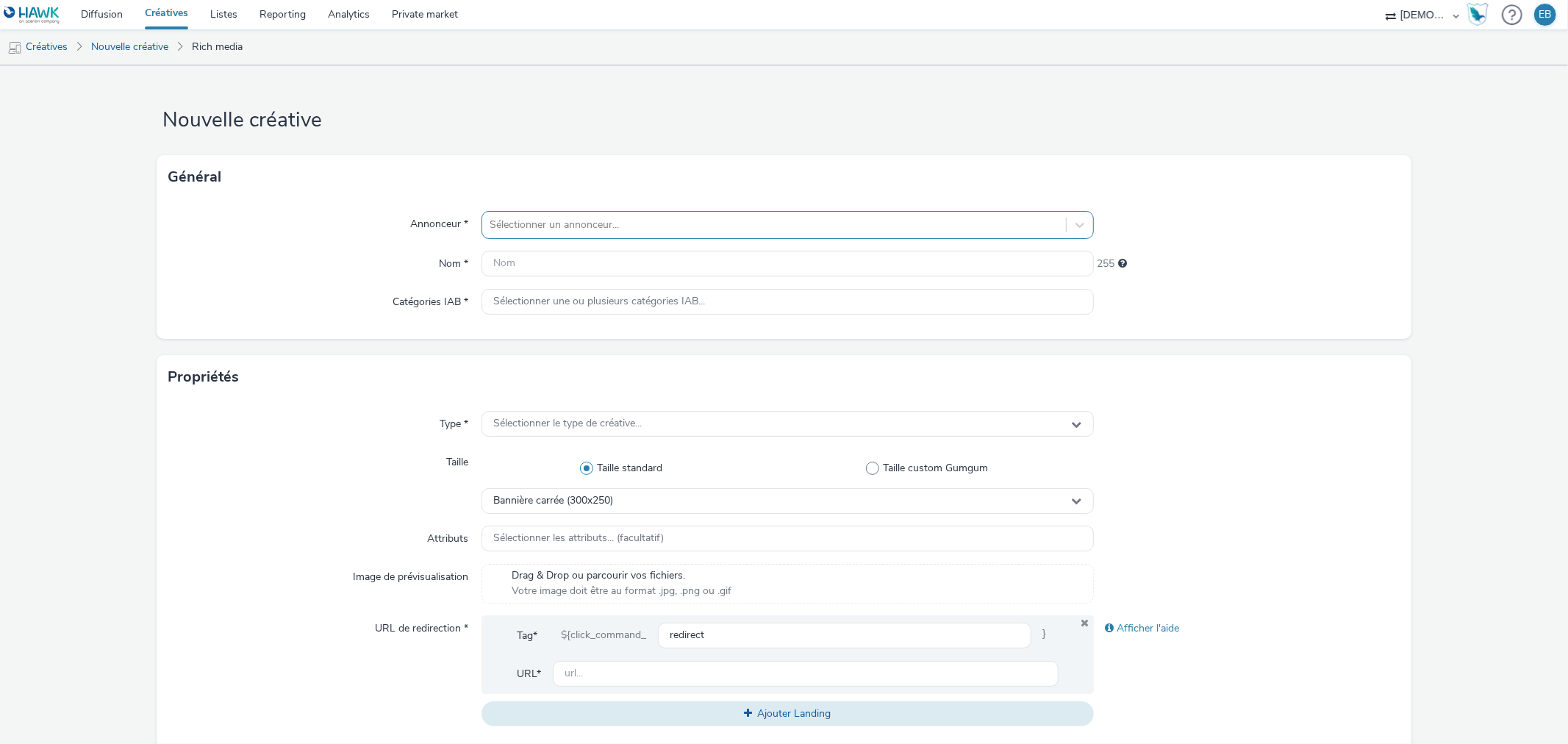
click at [583, 224] on div at bounding box center [773, 224] width 568 height 17
type input "le toit"
click at [595, 264] on span "Le Toit Forezien" at bounding box center [589, 268] width 73 height 15
click at [586, 264] on input "text" at bounding box center [787, 263] width 612 height 25
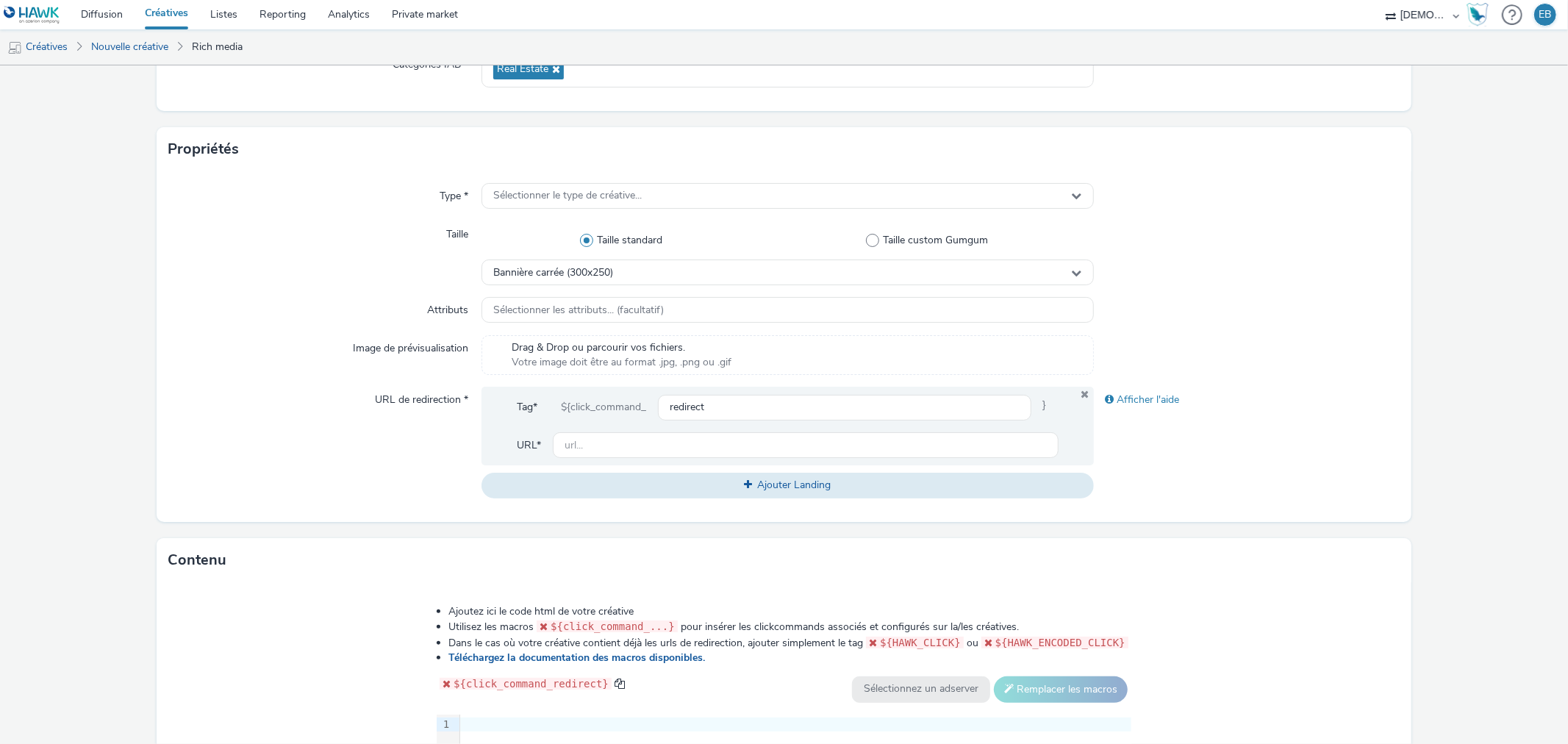
scroll to position [245, 0]
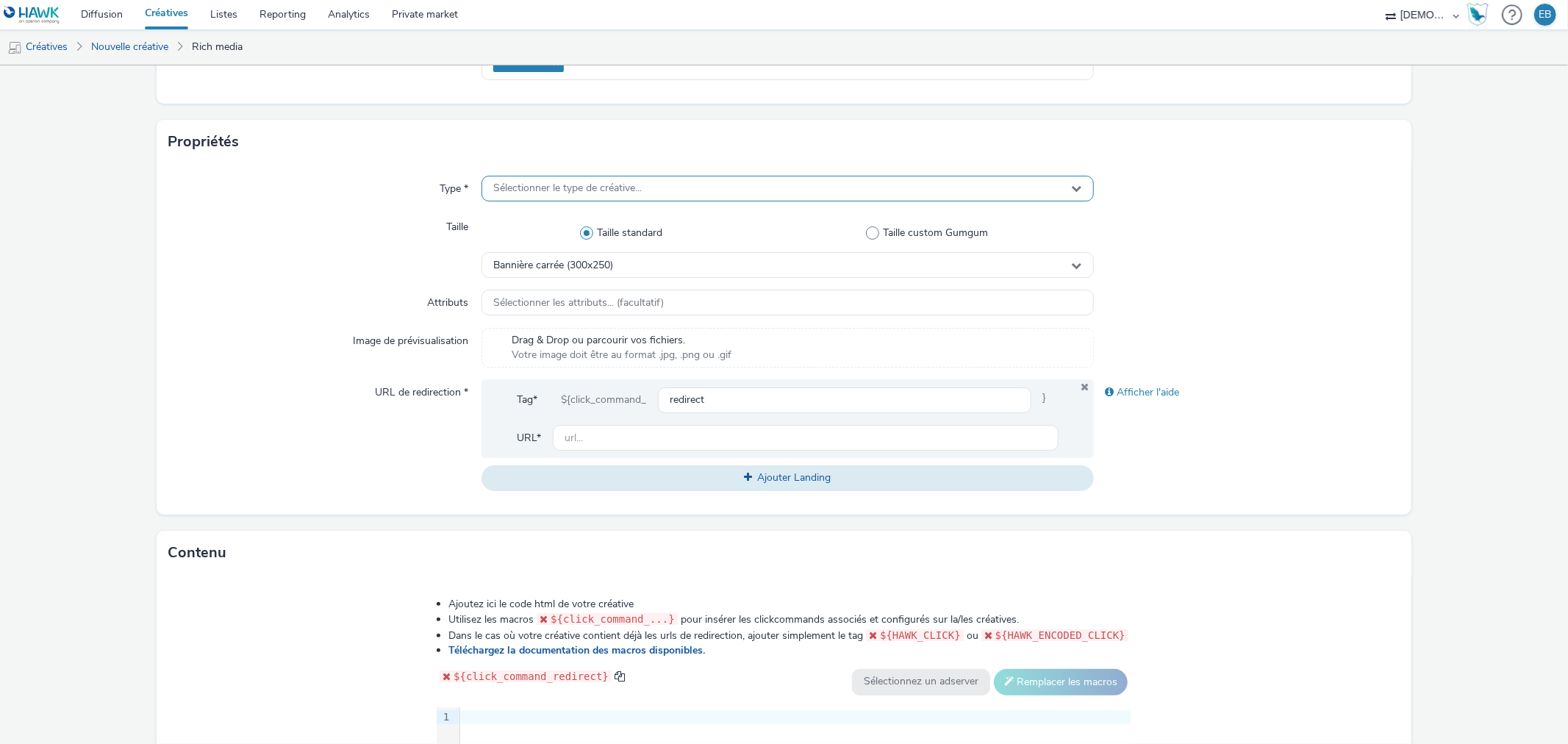
type input "320x480_Lesterrasses"
click at [564, 177] on div "Sélectionner le type de créative..." at bounding box center [787, 188] width 612 height 25
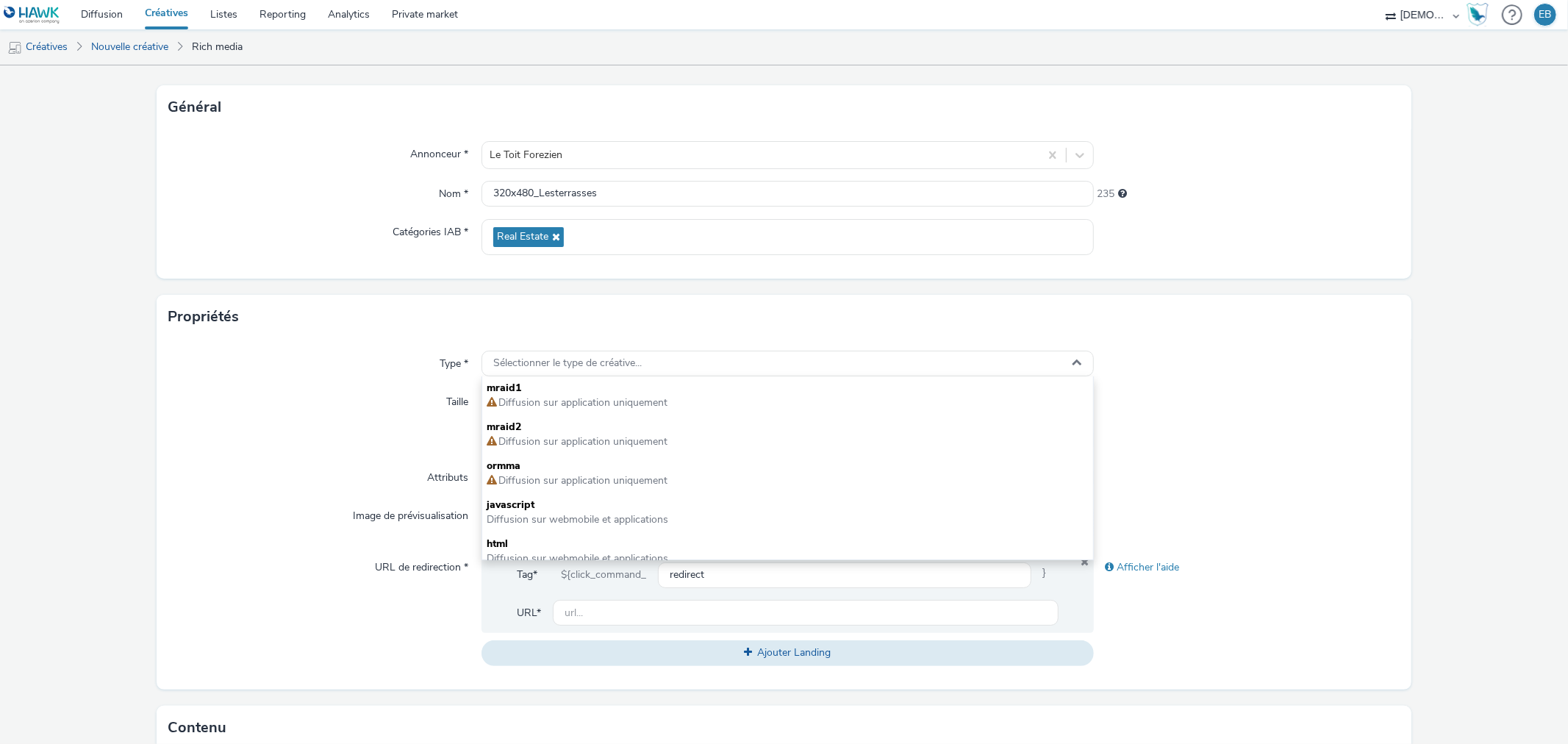
scroll to position [0, 0]
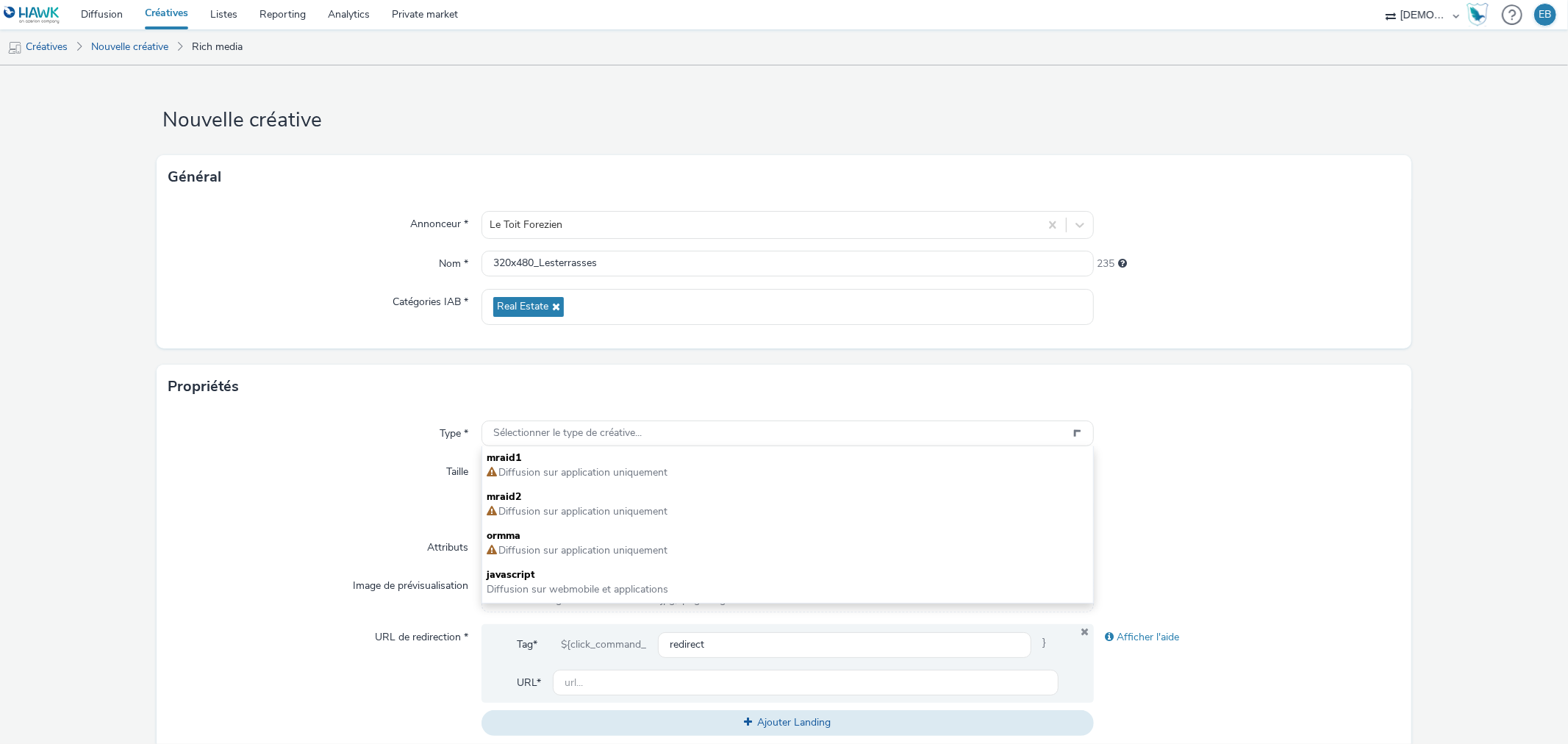
click at [167, 17] on link "Créatives" at bounding box center [167, 15] width 66 height 30
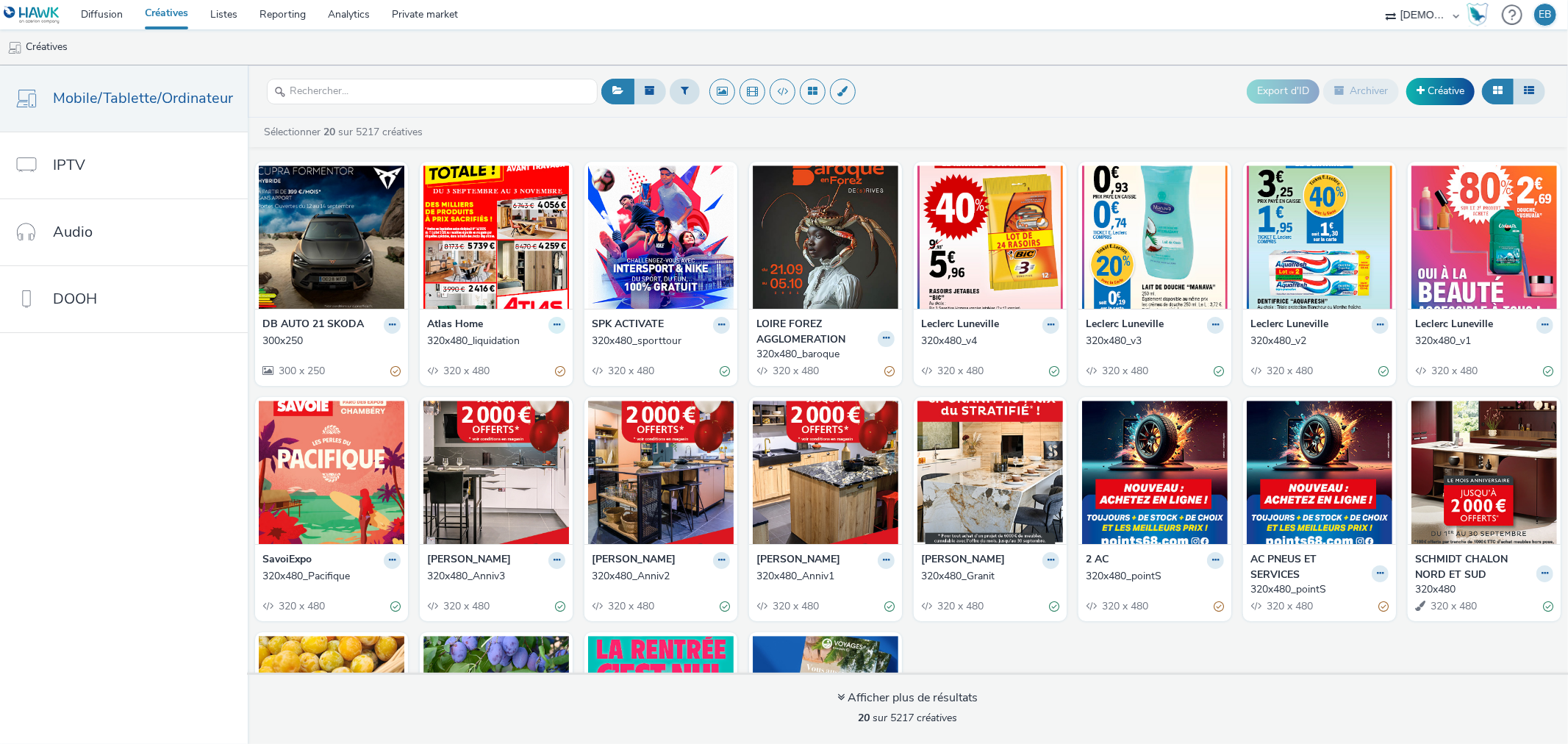
click at [553, 325] on icon at bounding box center [557, 324] width 7 height 9
click at [516, 346] on link "Modifier" at bounding box center [510, 351] width 110 height 30
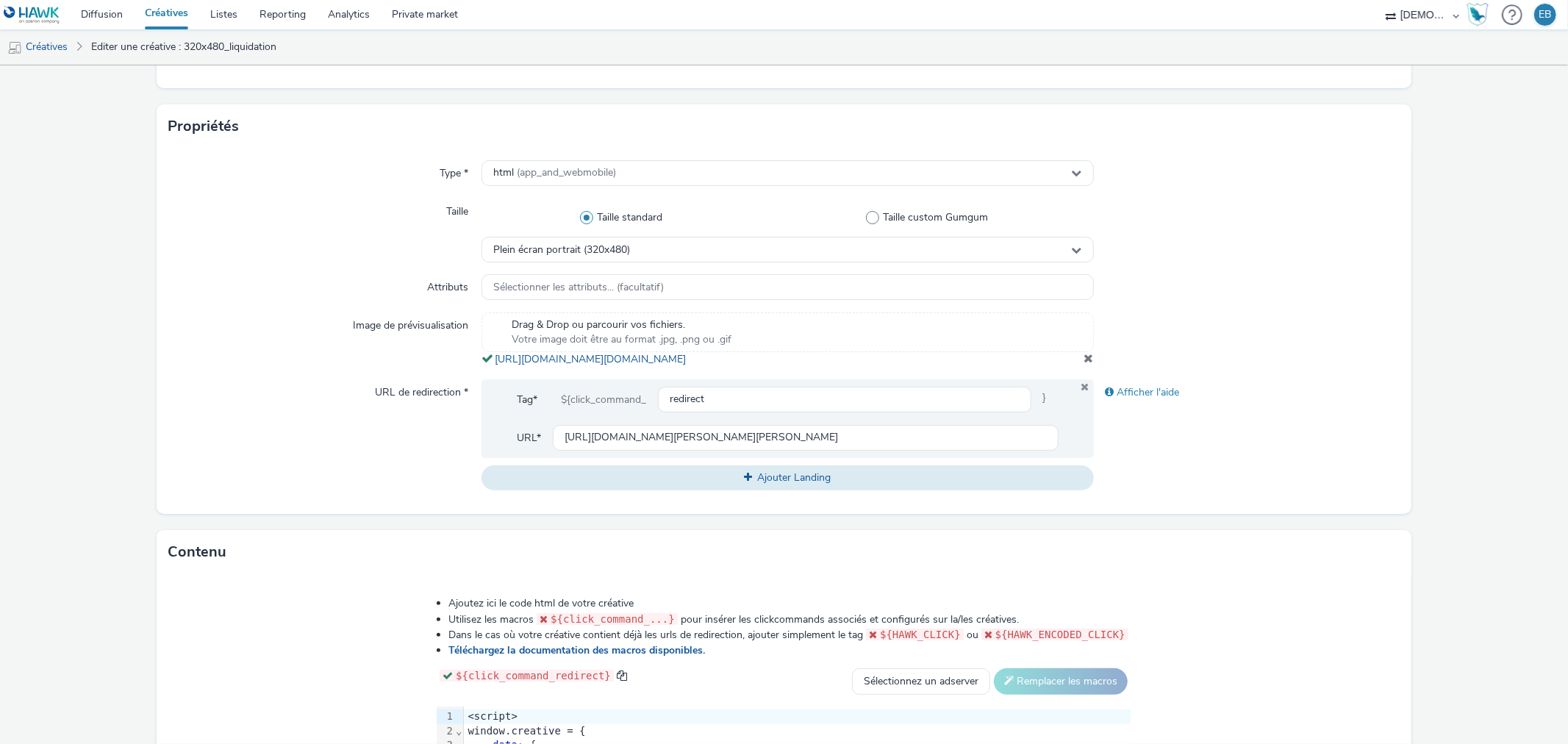
scroll to position [408, 0]
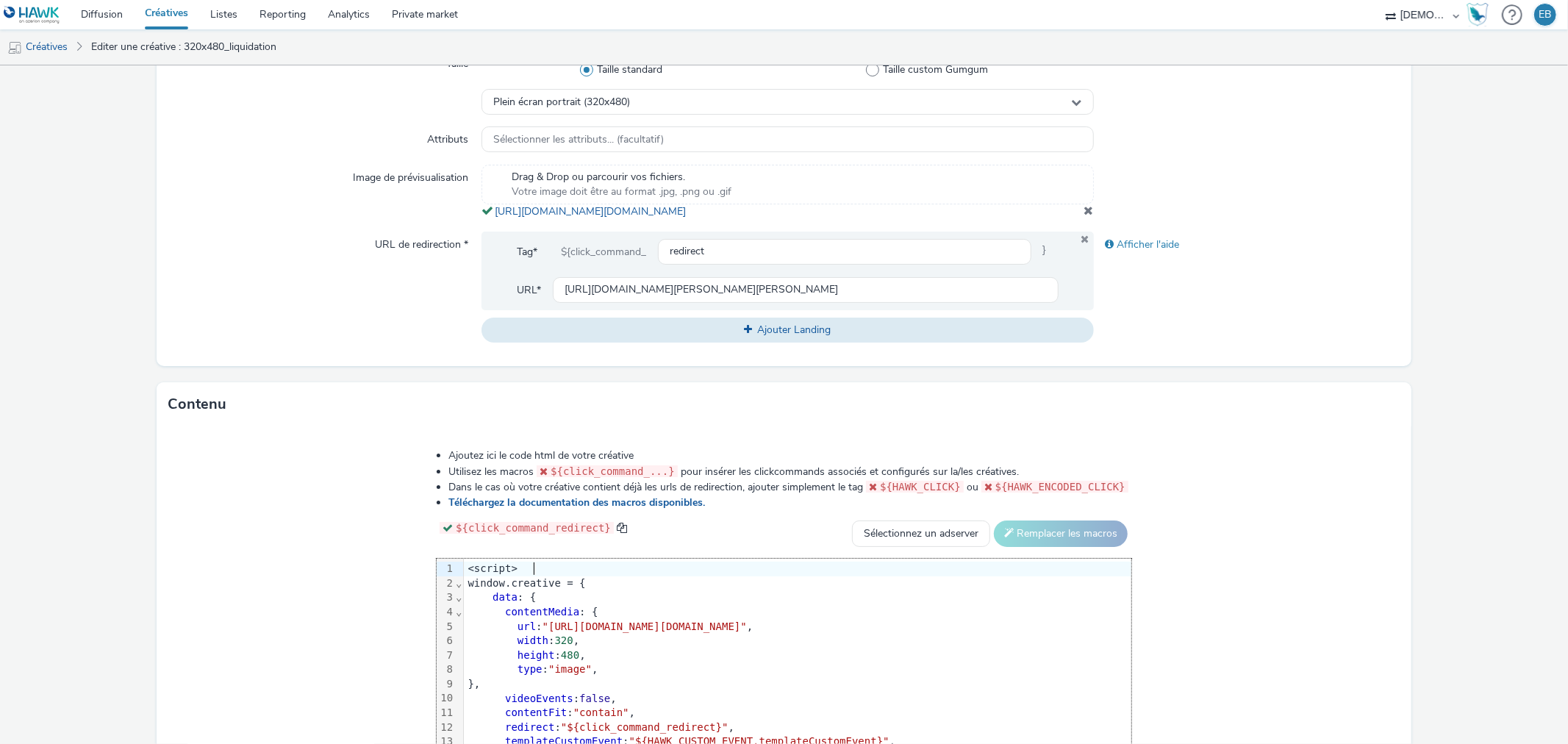
click at [681, 576] on div "<script>" at bounding box center [797, 569] width 667 height 15
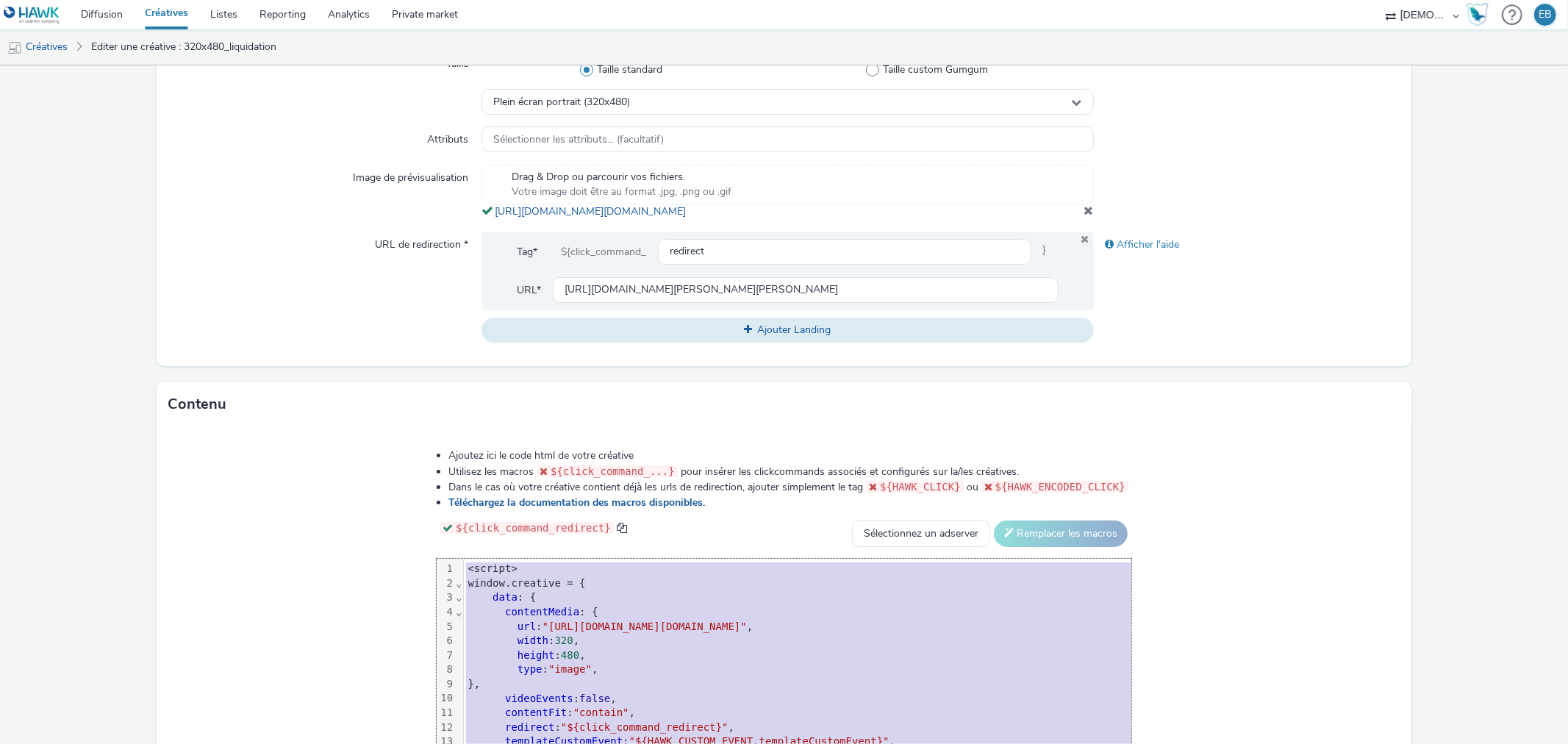
copy div "<script> window.creative = { data : { contentMedia : { url : "[URL][DOMAIN_NAME…"
